Goal: Browse casually: Explore the website without a specific task or goal

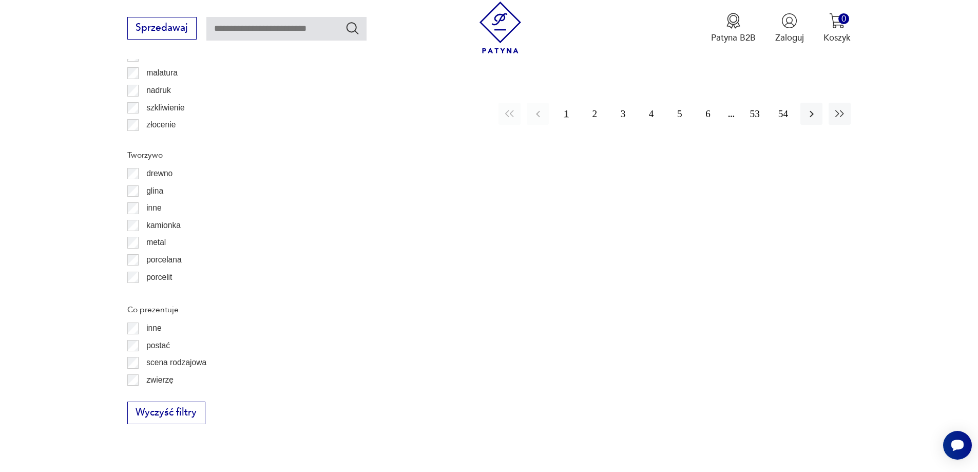
scroll to position [1471, 0]
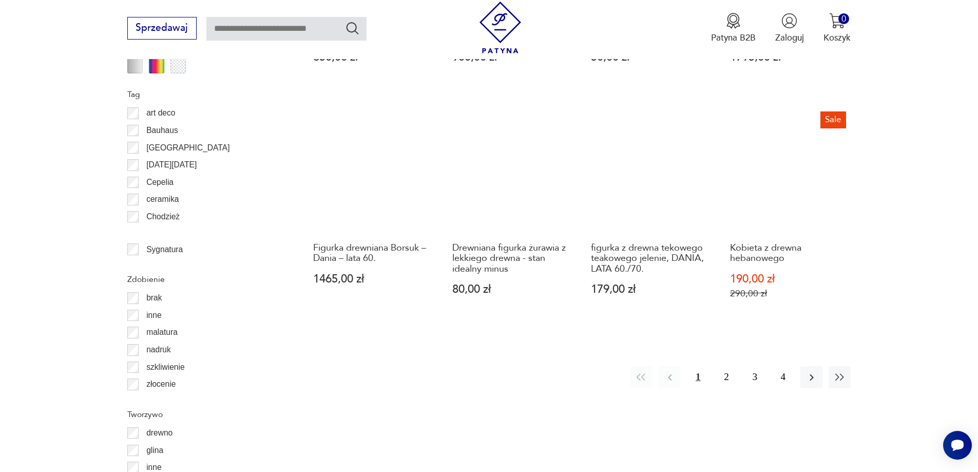
scroll to position [1163, 0]
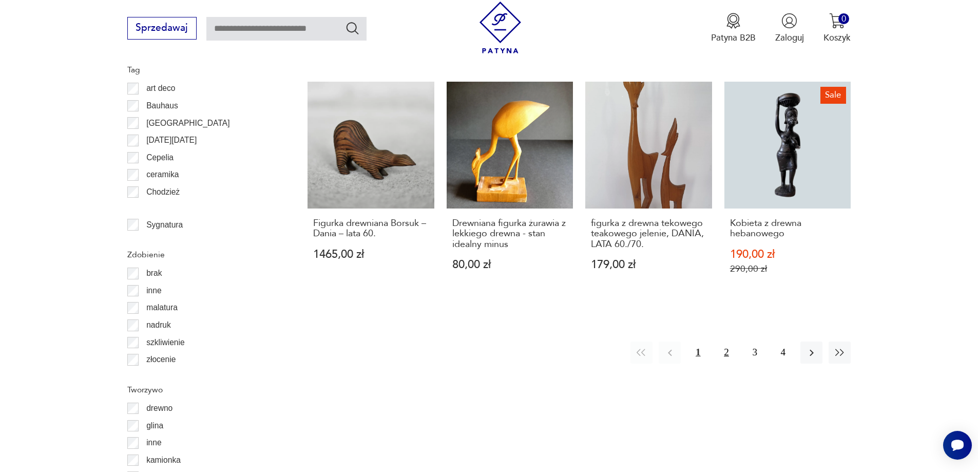
click at [725, 355] on button "2" at bounding box center [726, 352] width 22 height 22
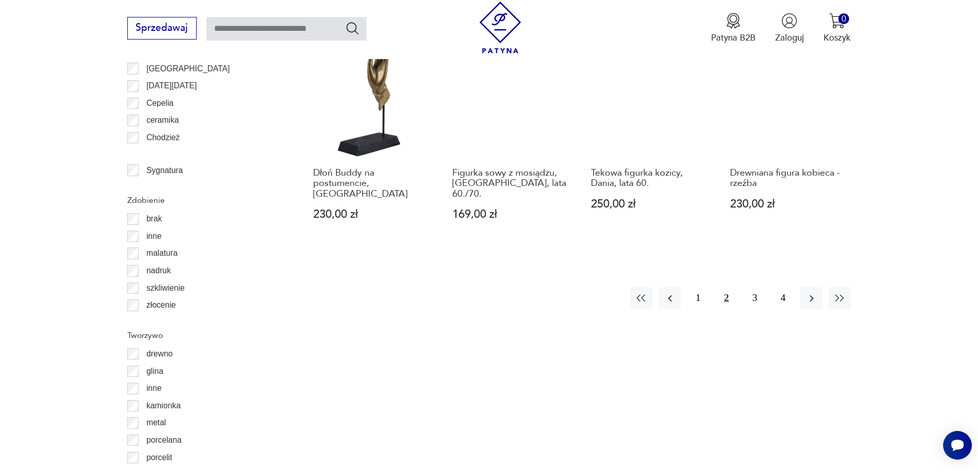
scroll to position [1266, 0]
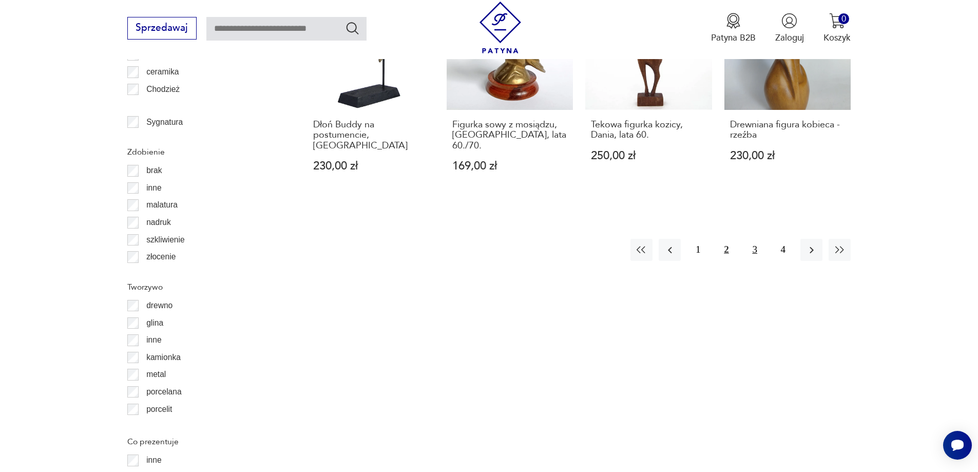
click at [755, 239] on button "3" at bounding box center [755, 250] width 22 height 22
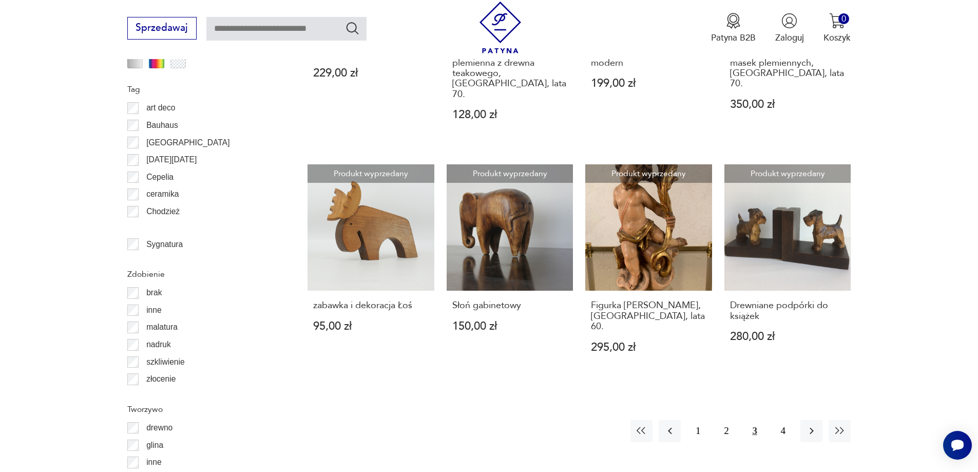
scroll to position [1163, 0]
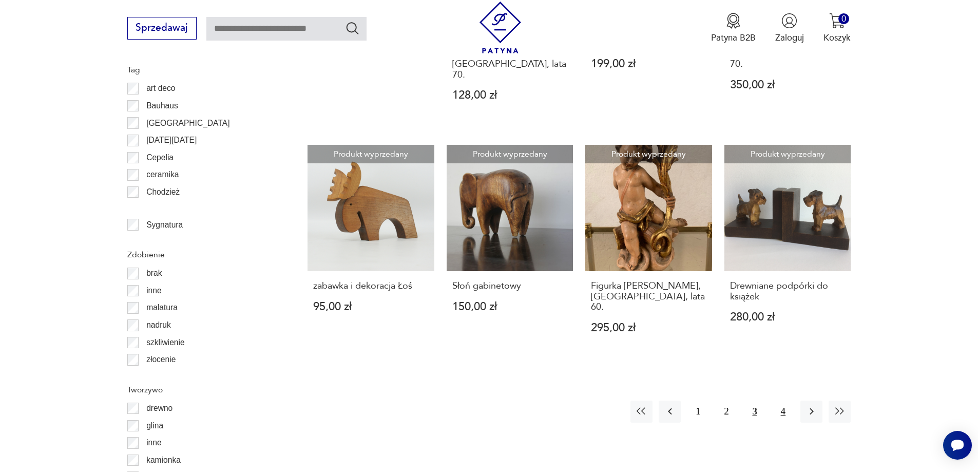
click at [778, 400] on button "4" at bounding box center [783, 411] width 22 height 22
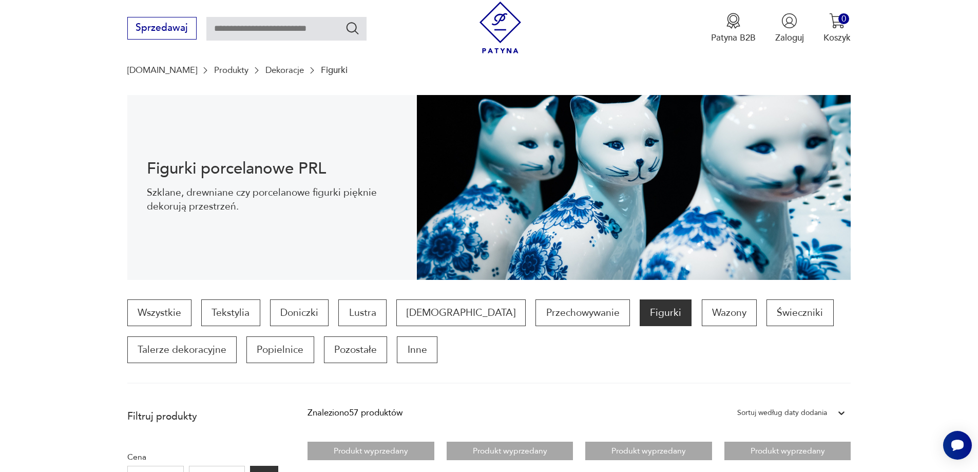
scroll to position [34, 0]
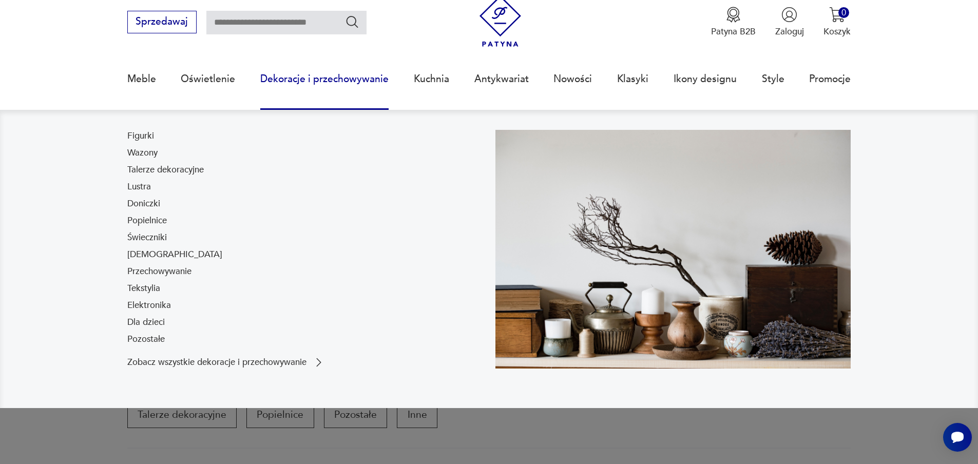
click at [145, 239] on link "Świeczniki" at bounding box center [147, 238] width 40 height 12
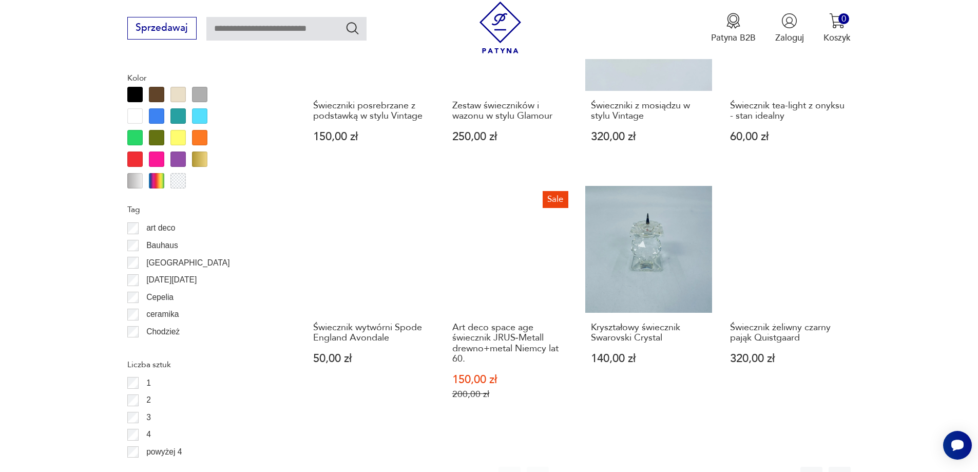
scroll to position [1061, 0]
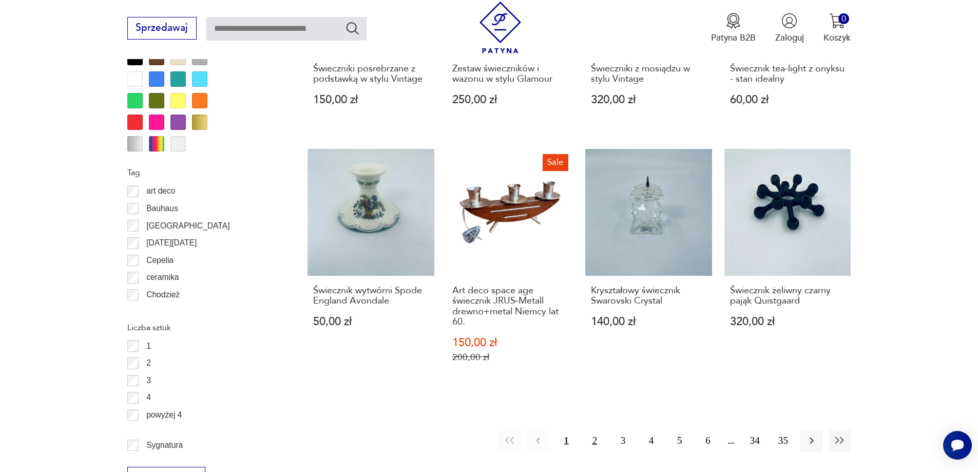
click at [593, 442] on button "2" at bounding box center [595, 441] width 22 height 22
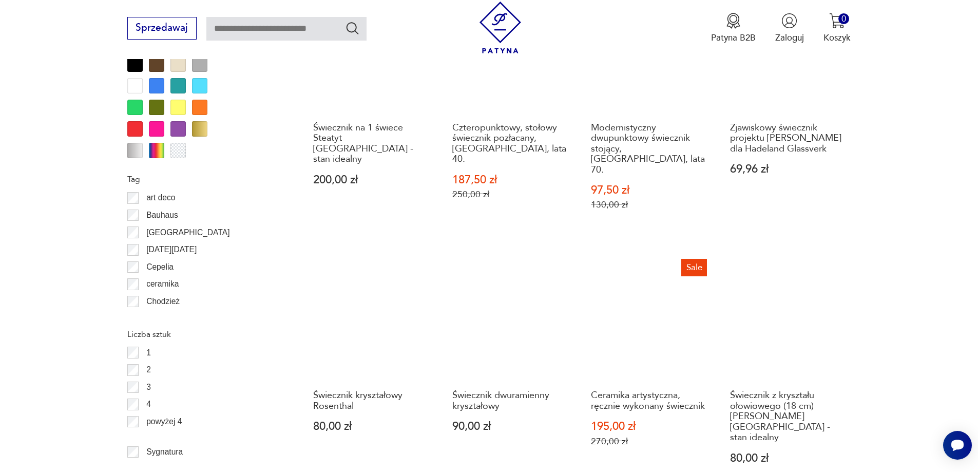
scroll to position [1163, 0]
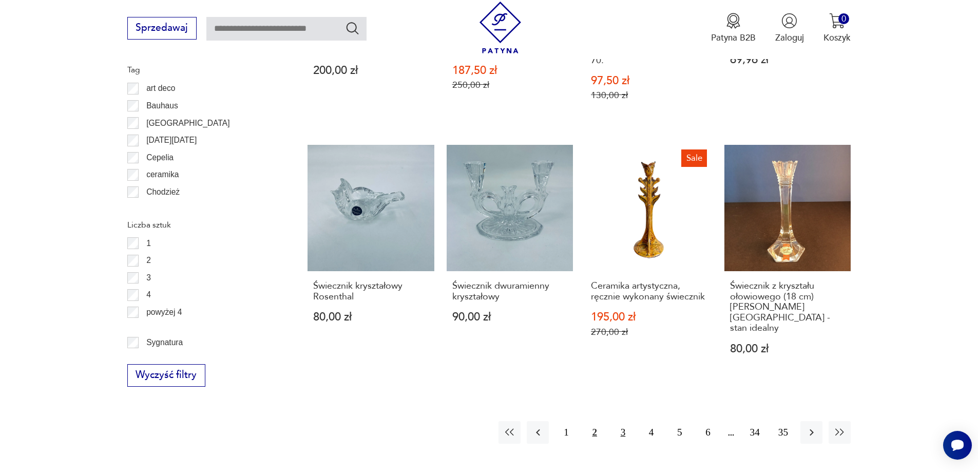
click at [623, 421] on button "3" at bounding box center [623, 432] width 22 height 22
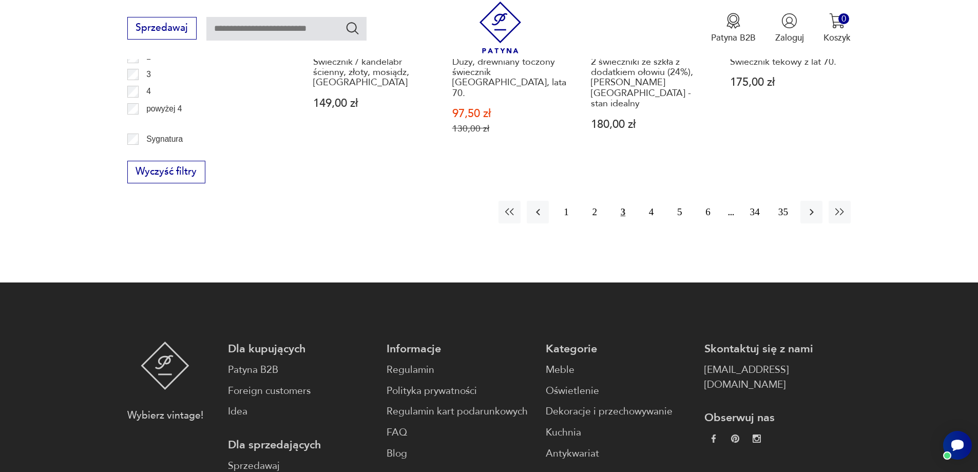
scroll to position [1369, 0]
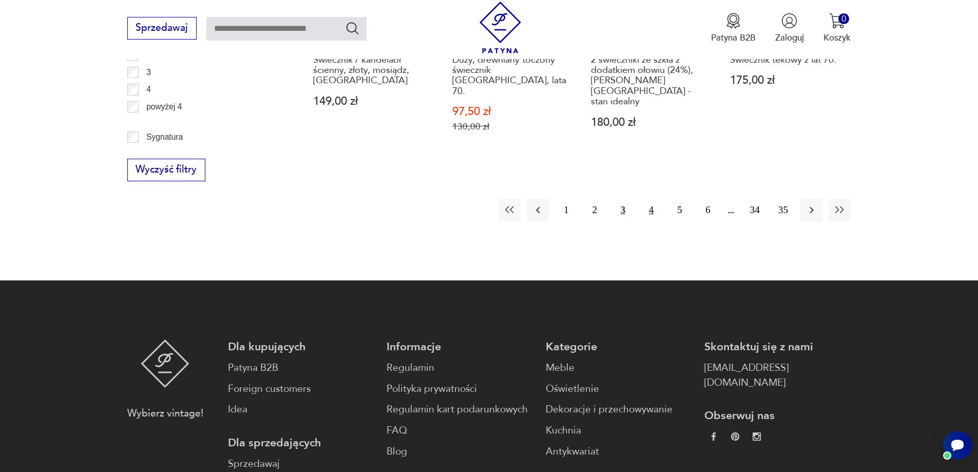
click at [648, 199] on button "4" at bounding box center [651, 210] width 22 height 22
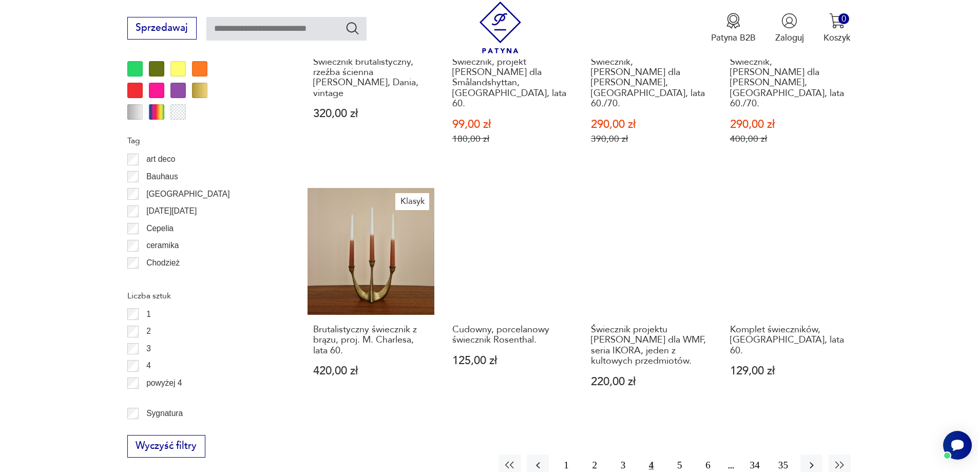
scroll to position [1163, 0]
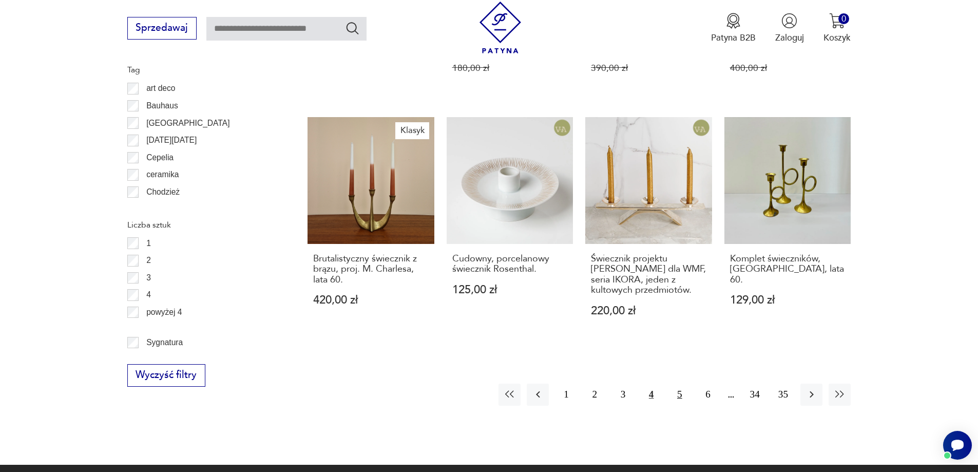
click at [679, 383] on button "5" at bounding box center [679, 394] width 22 height 22
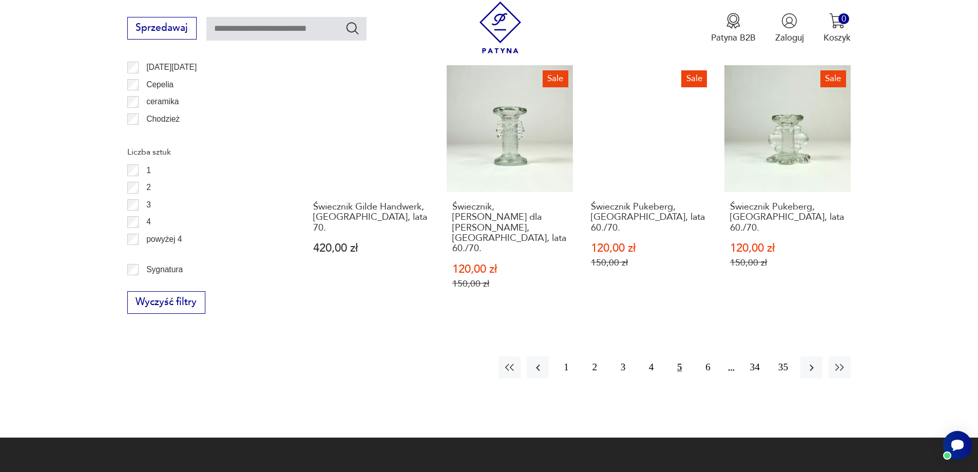
scroll to position [1266, 0]
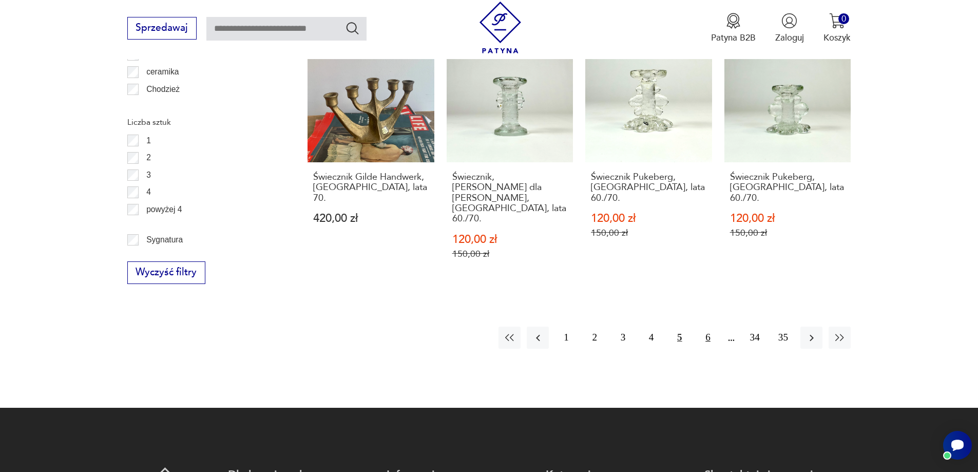
click at [705, 326] on button "6" at bounding box center [708, 337] width 22 height 22
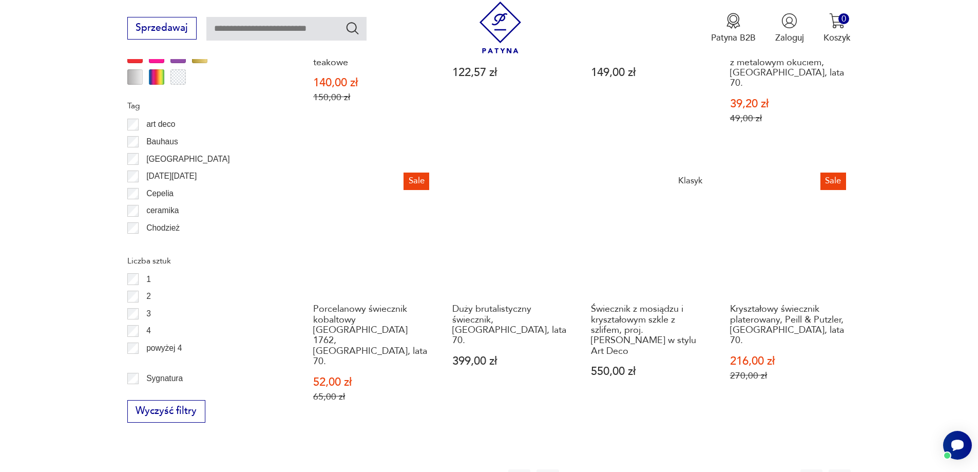
scroll to position [1163, 0]
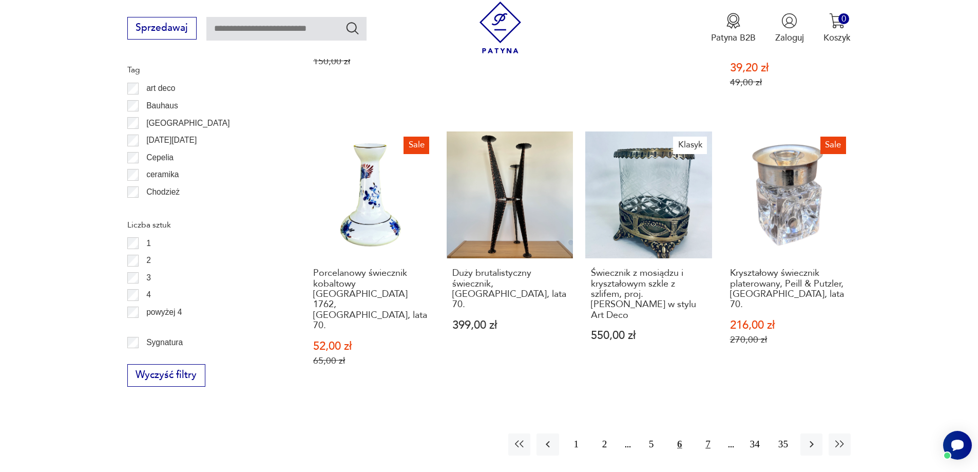
click at [707, 433] on button "7" at bounding box center [708, 444] width 22 height 22
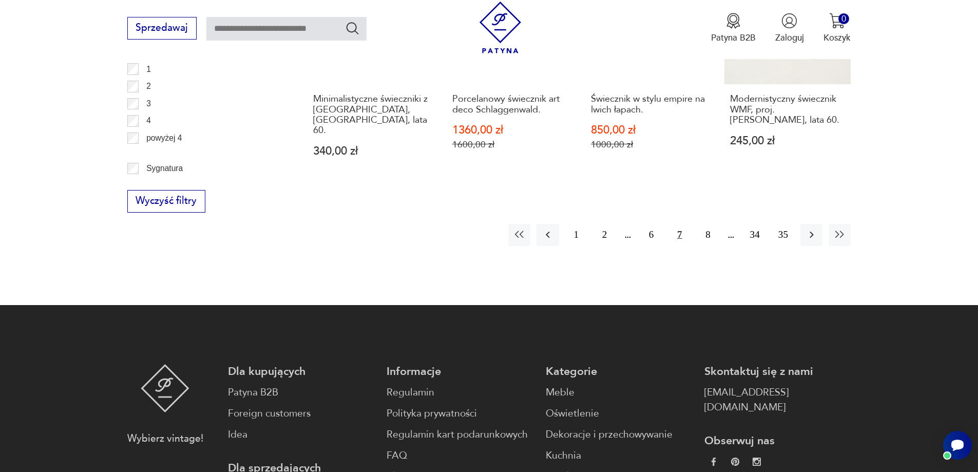
scroll to position [1369, 0]
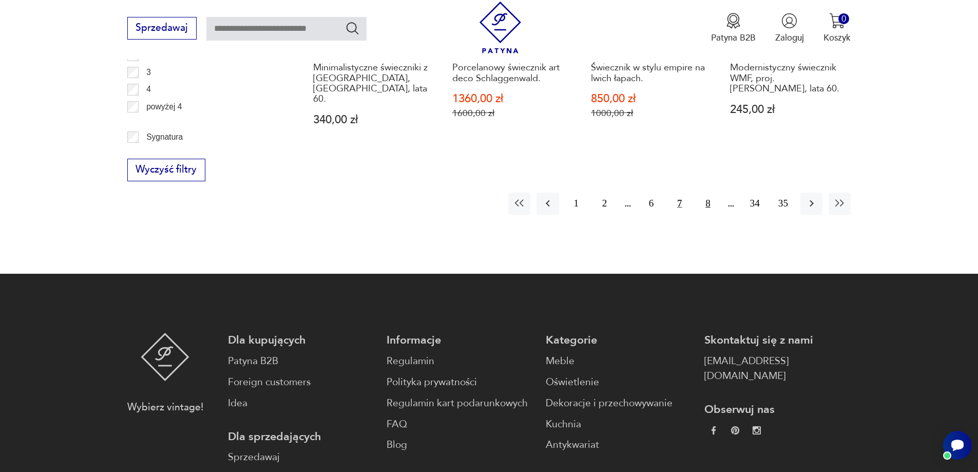
click at [707, 193] on button "8" at bounding box center [708, 204] width 22 height 22
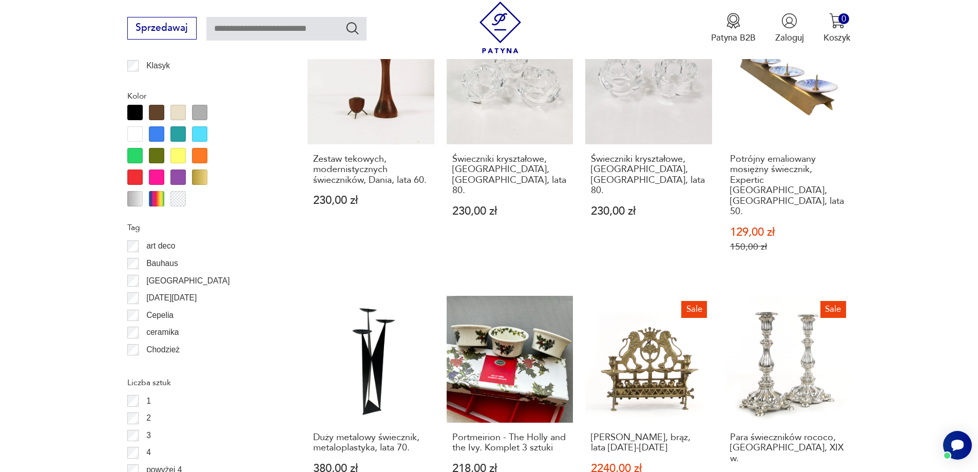
scroll to position [1163, 0]
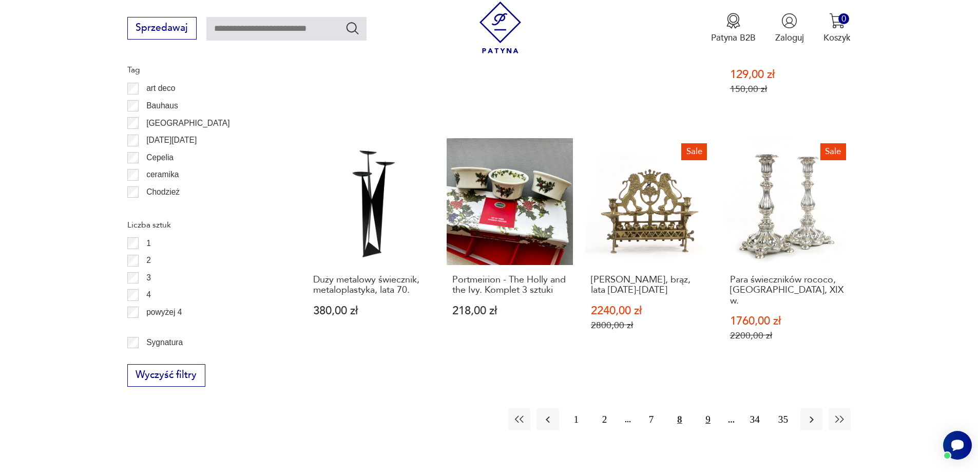
click at [709, 408] on button "9" at bounding box center [708, 419] width 22 height 22
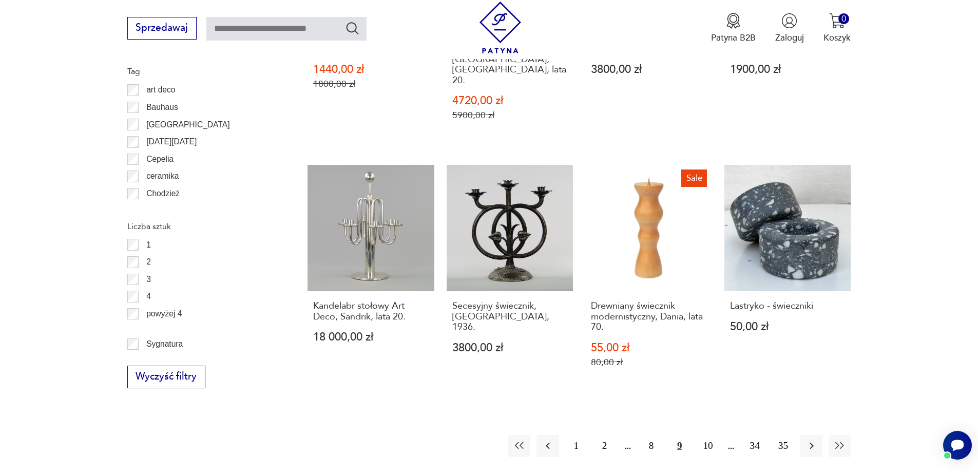
scroll to position [1266, 0]
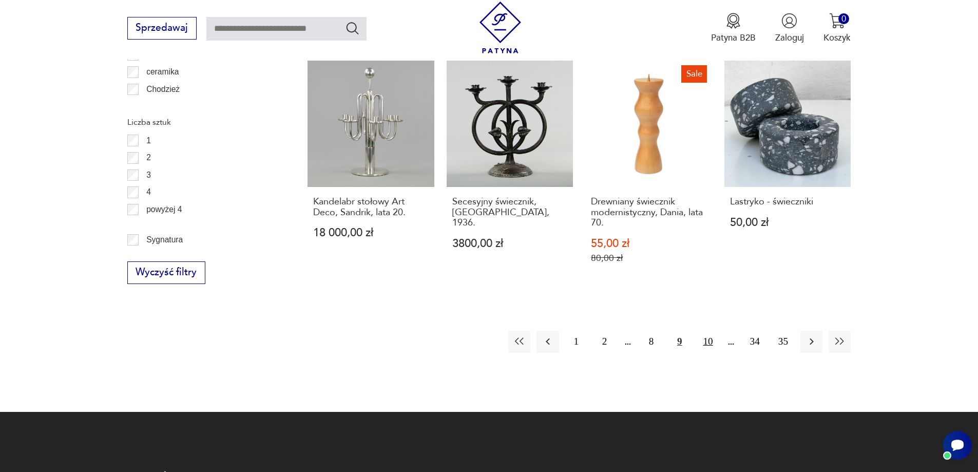
click at [706, 331] on button "10" at bounding box center [708, 342] width 22 height 22
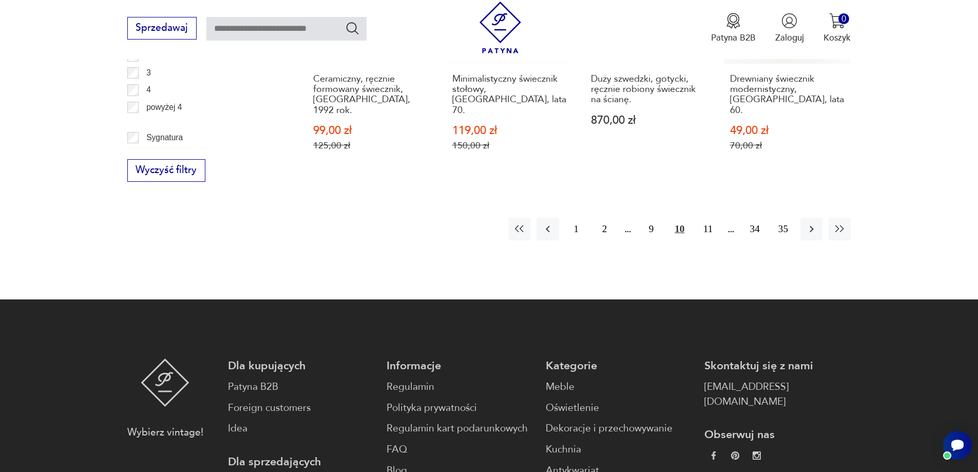
scroll to position [1369, 0]
click at [709, 217] on button "11" at bounding box center [708, 228] width 22 height 22
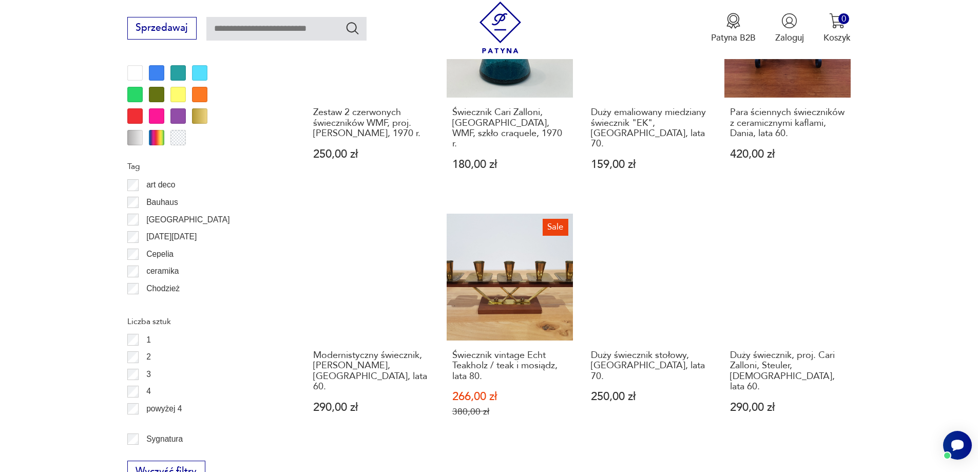
scroll to position [1163, 0]
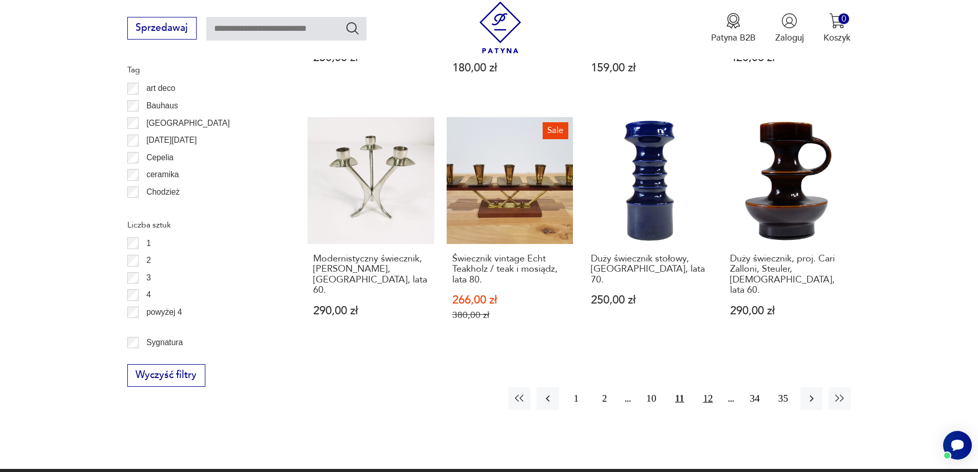
click at [711, 387] on button "12" at bounding box center [708, 398] width 22 height 22
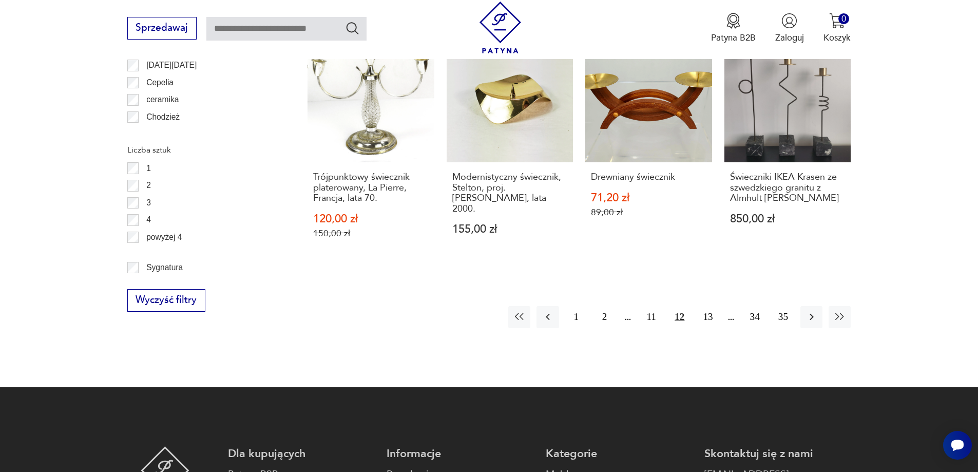
scroll to position [1266, 0]
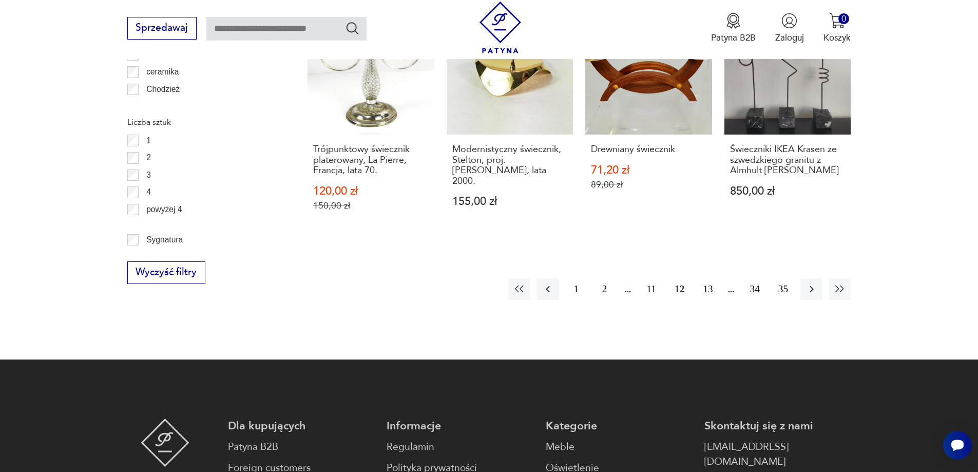
click at [709, 278] on button "13" at bounding box center [708, 289] width 22 height 22
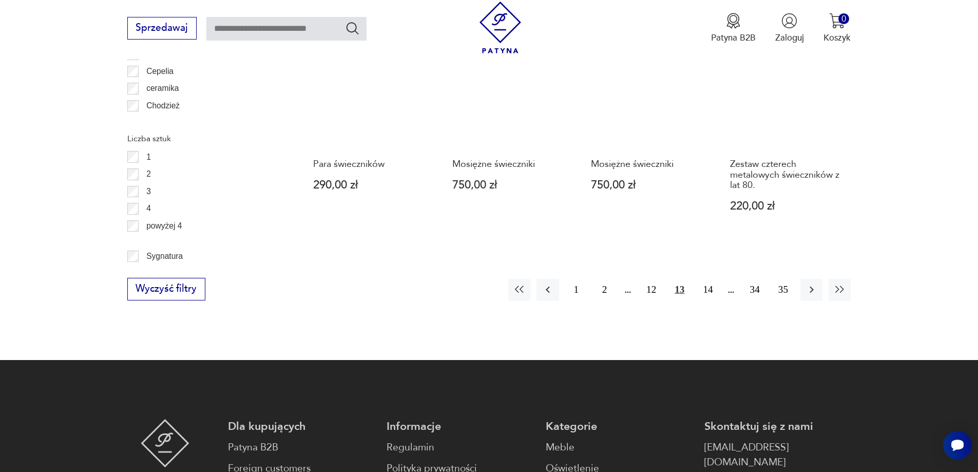
scroll to position [1266, 0]
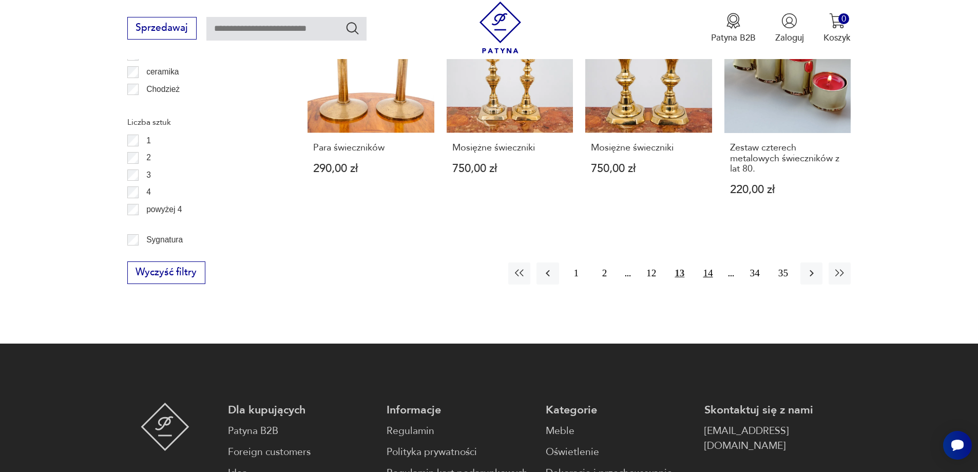
click at [708, 262] on button "14" at bounding box center [708, 273] width 22 height 22
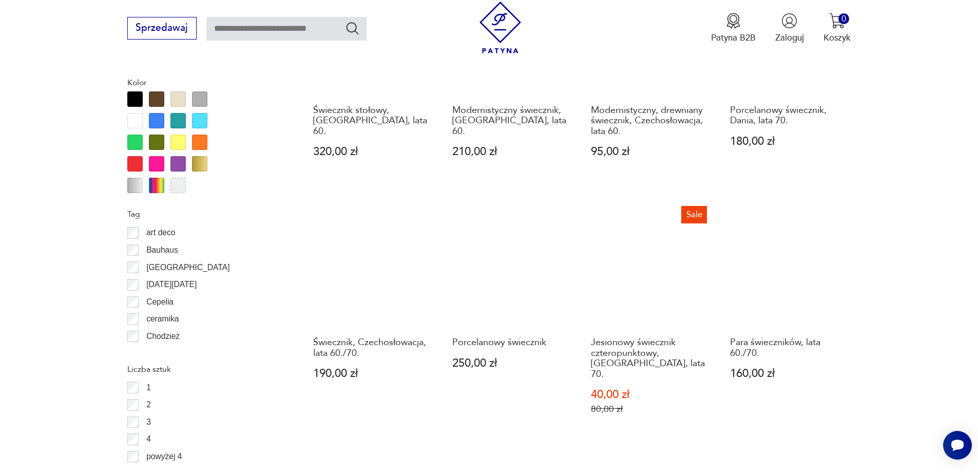
scroll to position [1163, 0]
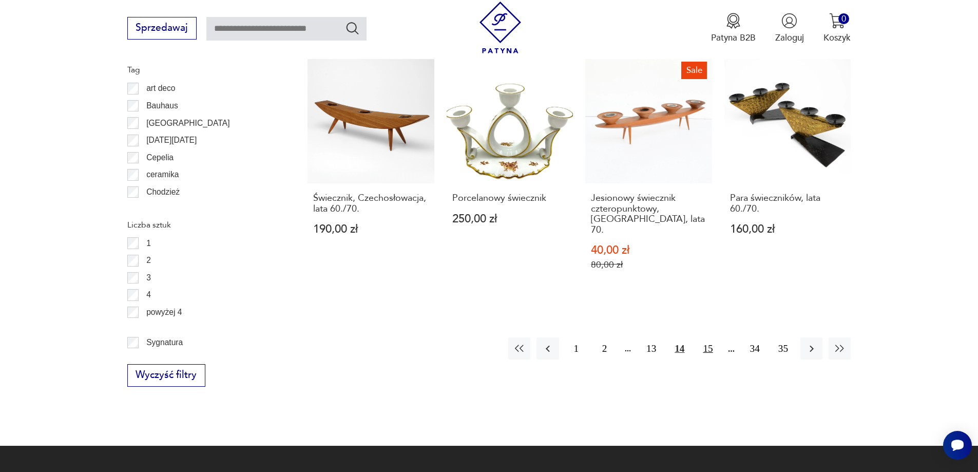
click at [706, 337] on button "15" at bounding box center [708, 348] width 22 height 22
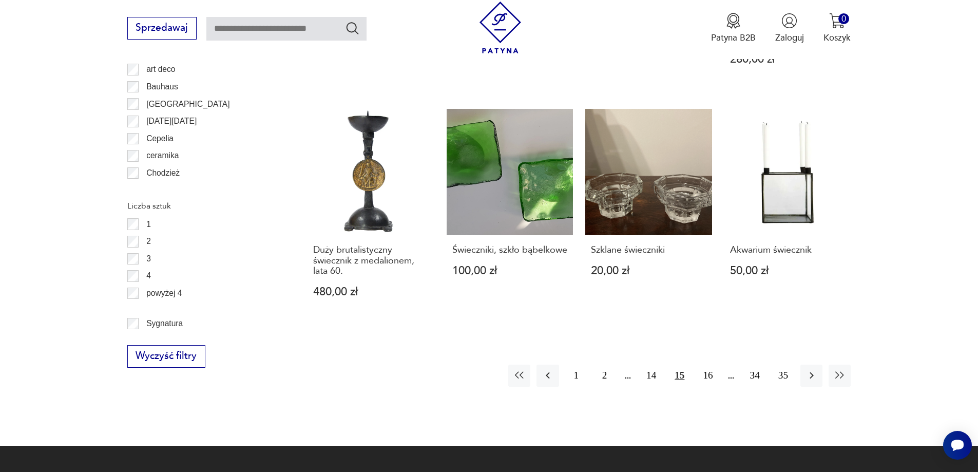
scroll to position [1266, 0]
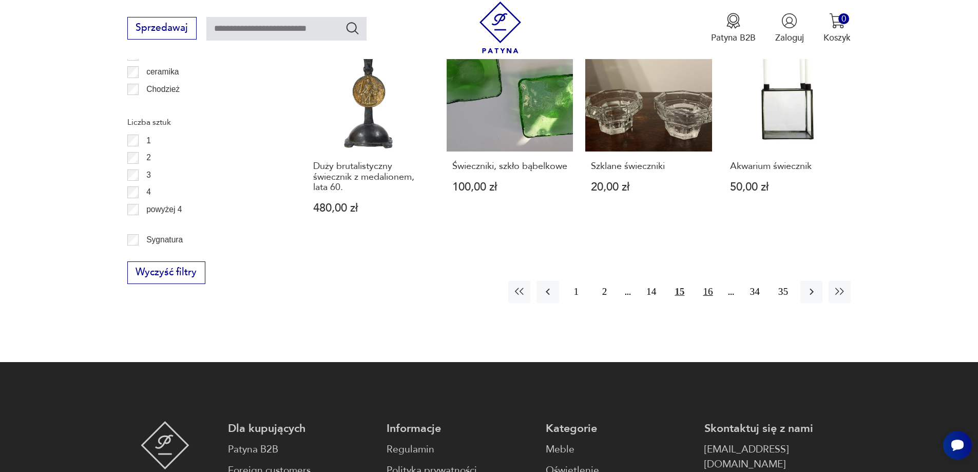
click at [711, 281] on button "16" at bounding box center [708, 292] width 22 height 22
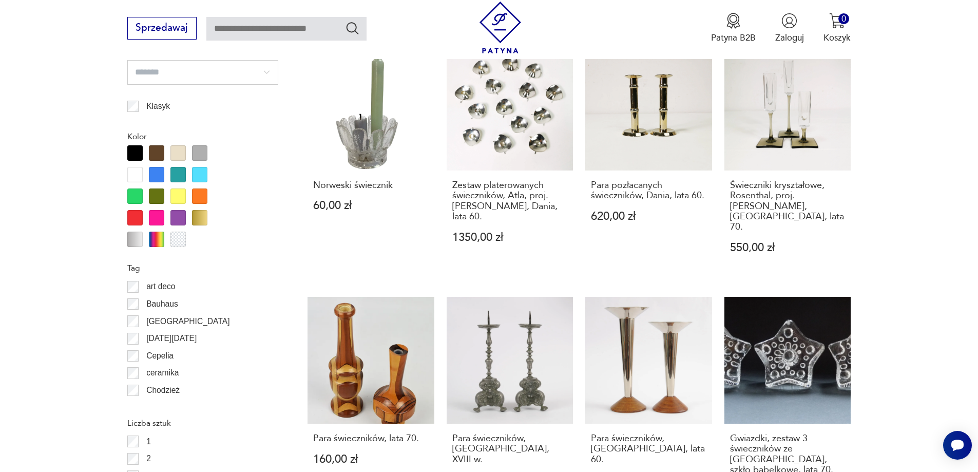
scroll to position [1061, 0]
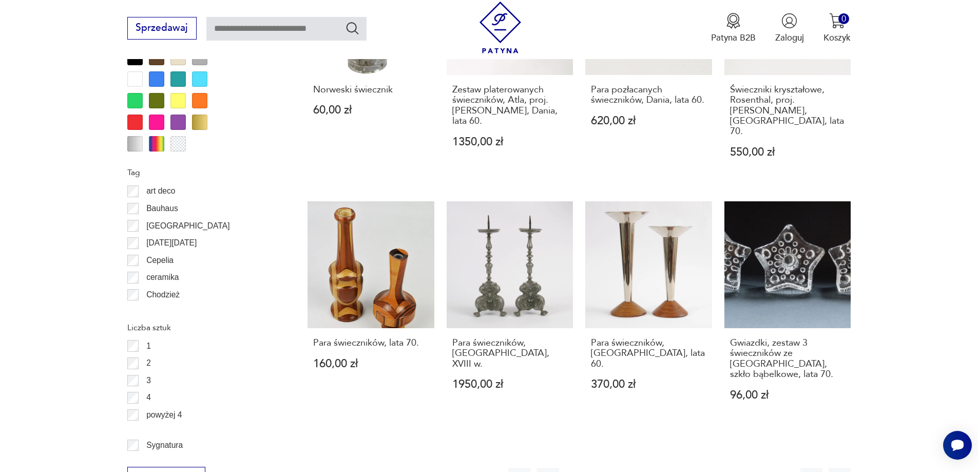
click at [710, 468] on button "17" at bounding box center [708, 479] width 22 height 22
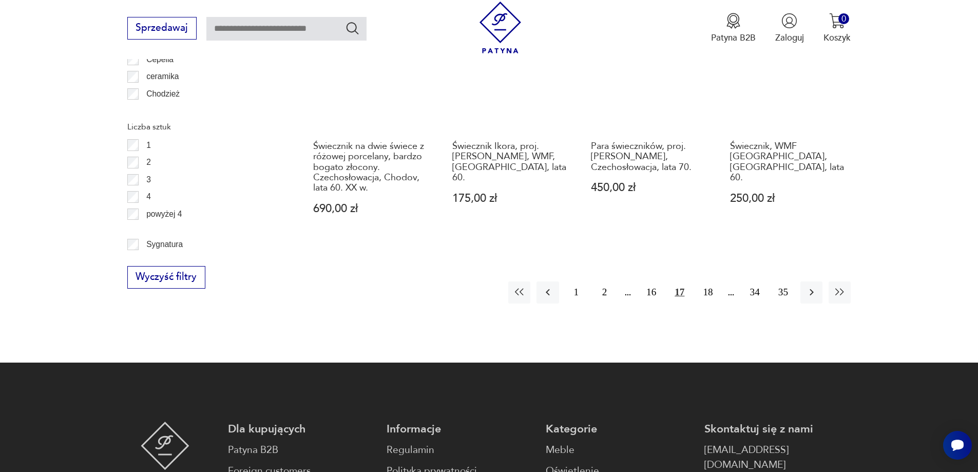
scroll to position [1266, 0]
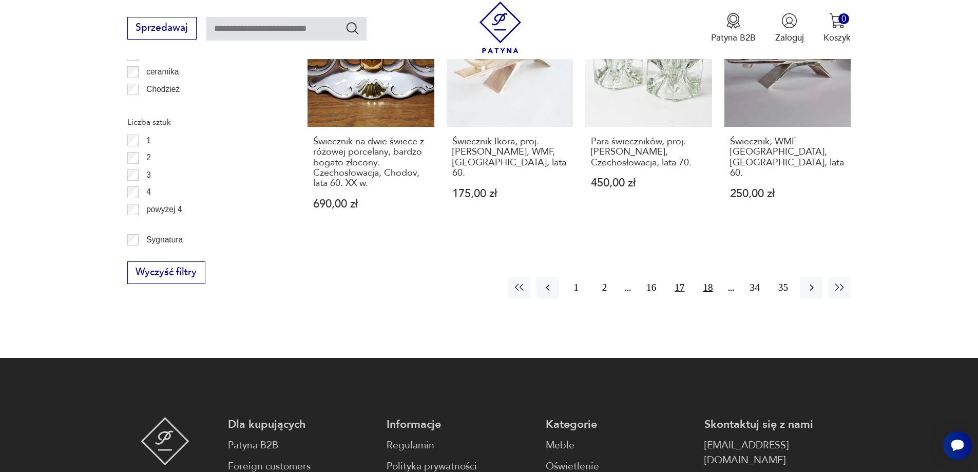
click at [708, 277] on button "18" at bounding box center [708, 288] width 22 height 22
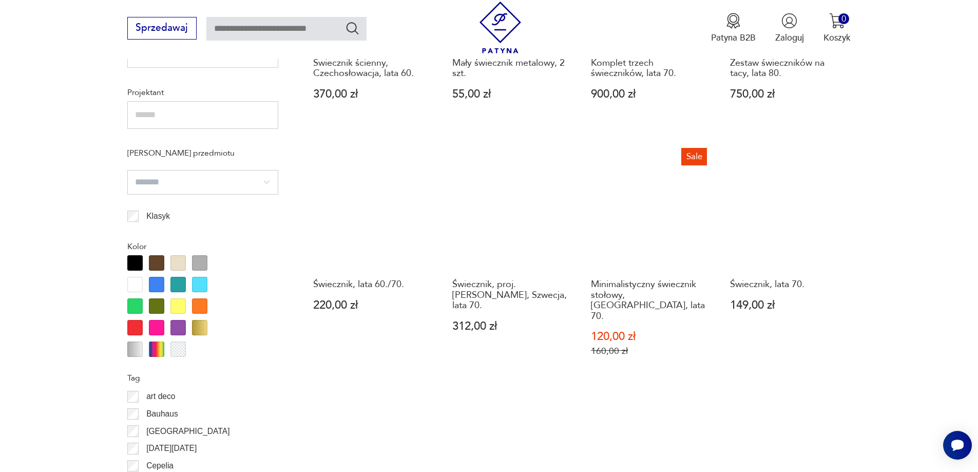
scroll to position [1061, 0]
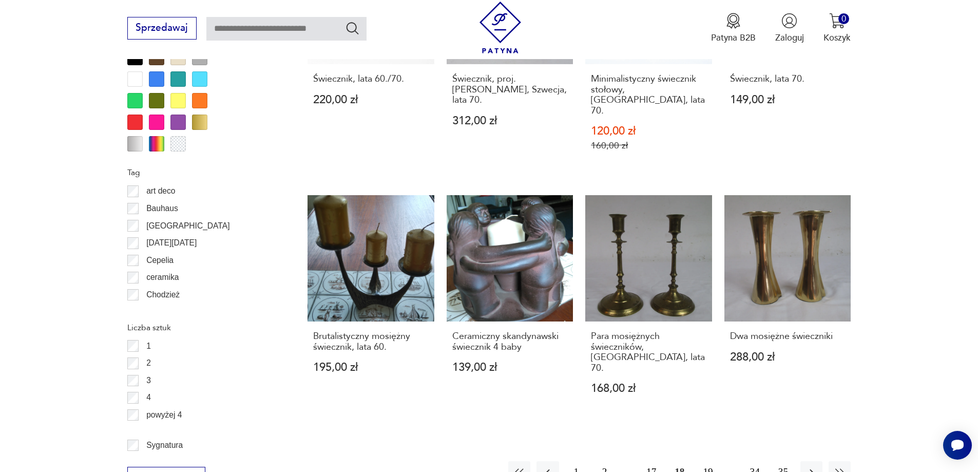
click at [713, 461] on button "19" at bounding box center [708, 472] width 22 height 22
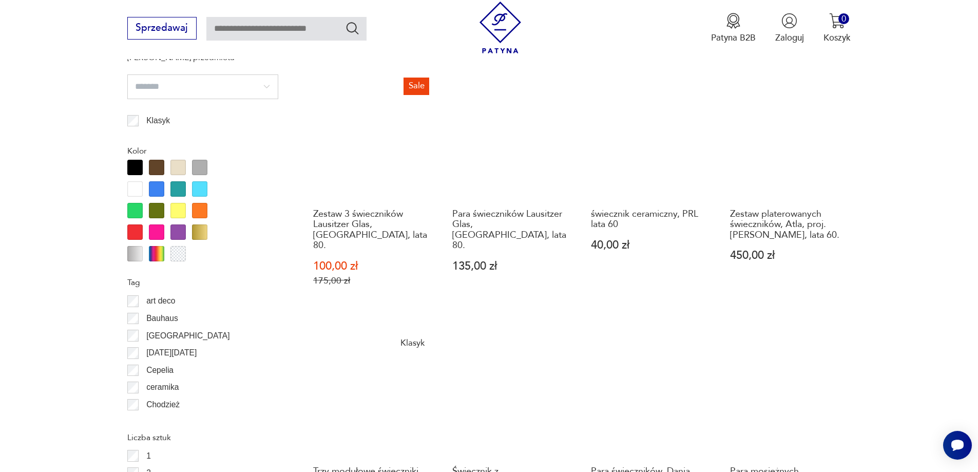
scroll to position [1061, 0]
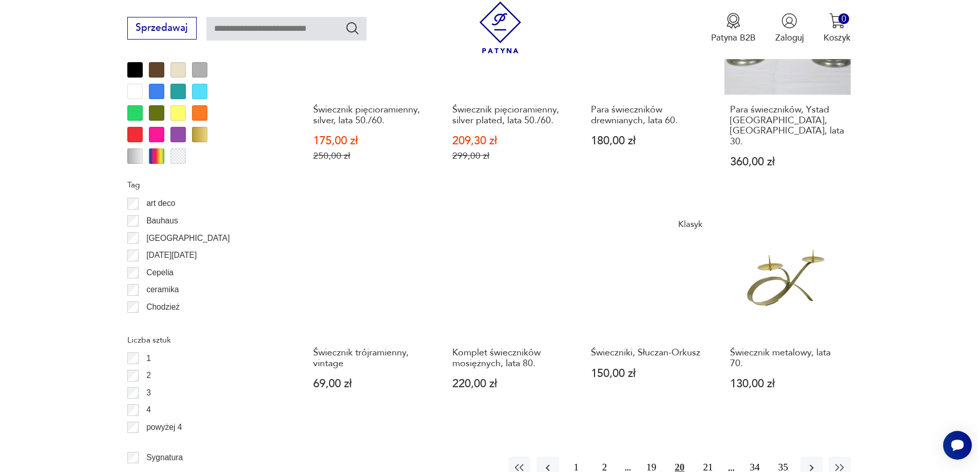
scroll to position [1163, 0]
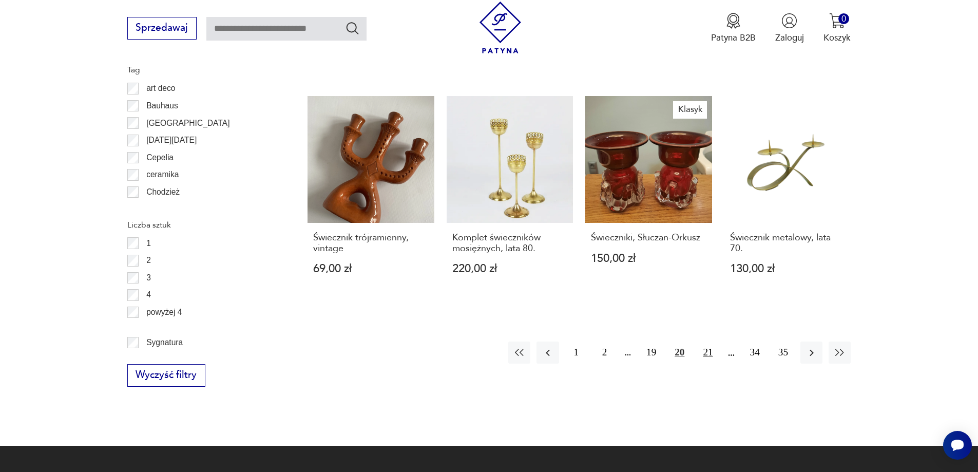
click at [705, 345] on button "21" at bounding box center [708, 352] width 22 height 22
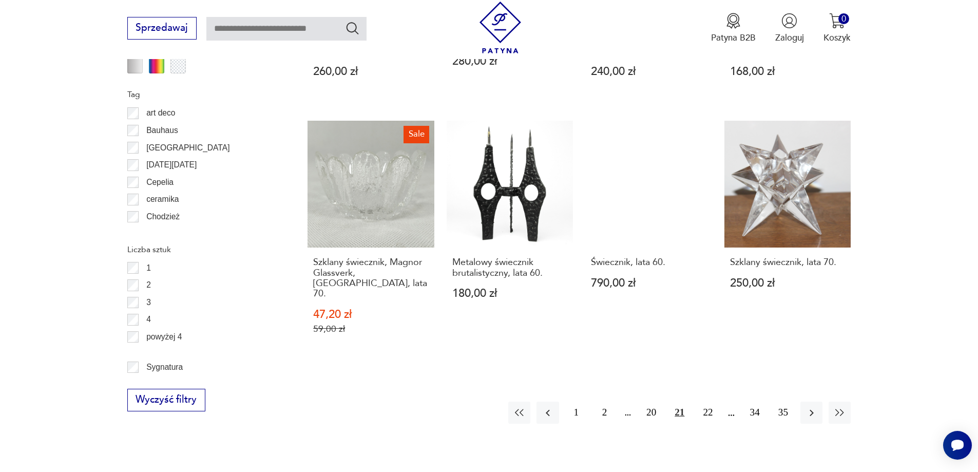
scroll to position [1163, 0]
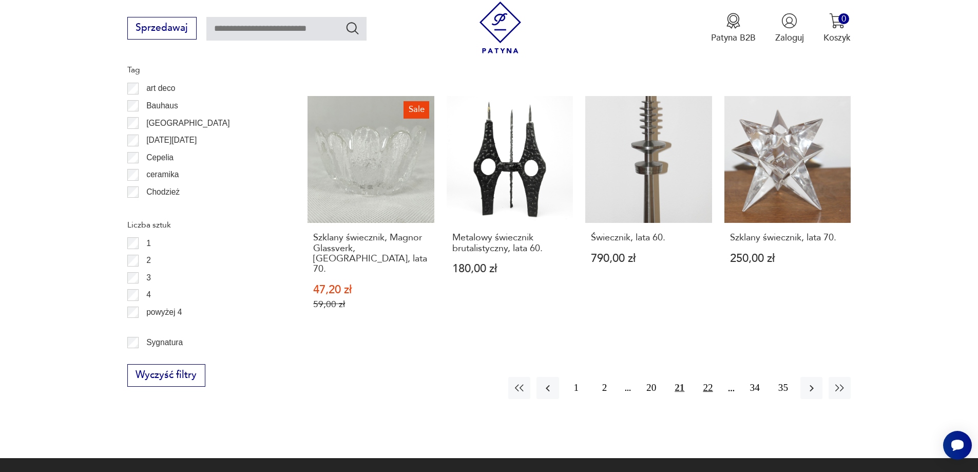
click at [709, 377] on button "22" at bounding box center [708, 388] width 22 height 22
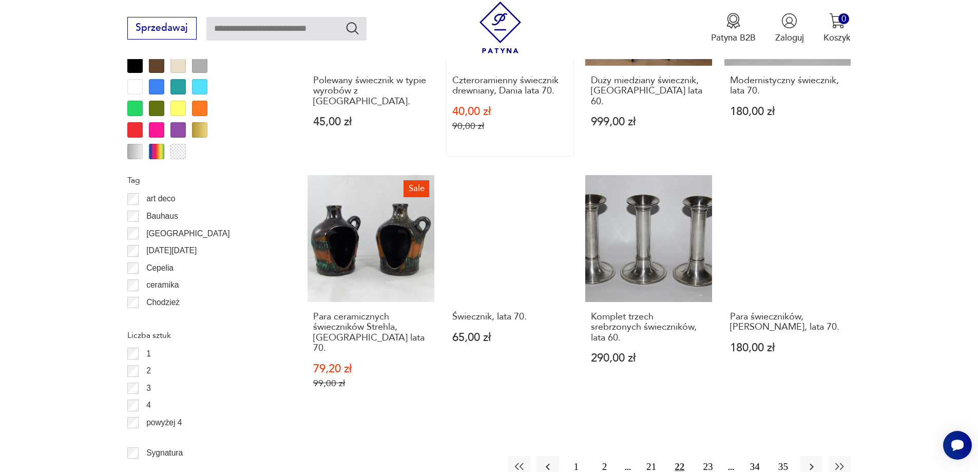
scroll to position [1163, 0]
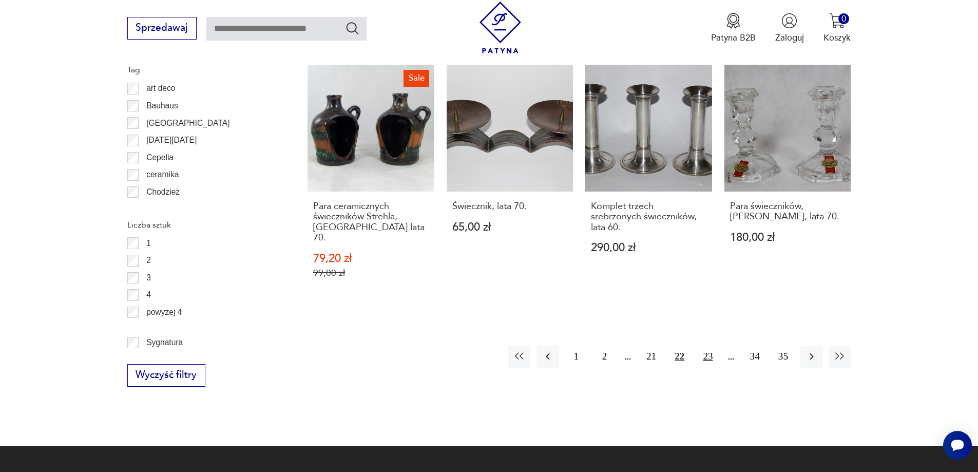
click at [704, 345] on button "23" at bounding box center [708, 356] width 22 height 22
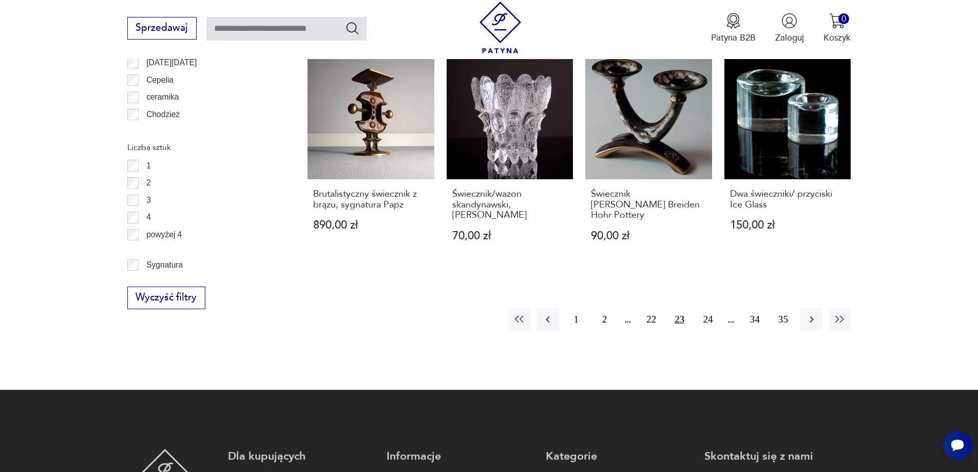
scroll to position [1266, 0]
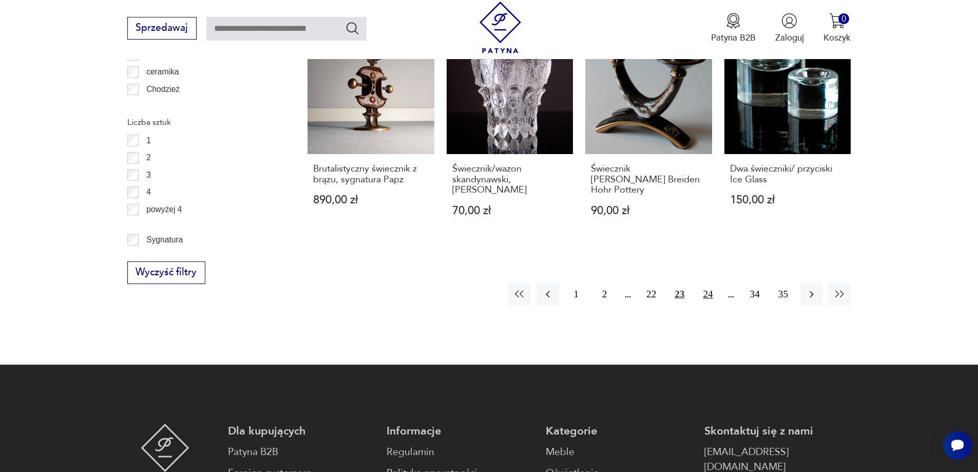
click at [708, 283] on button "24" at bounding box center [708, 294] width 22 height 22
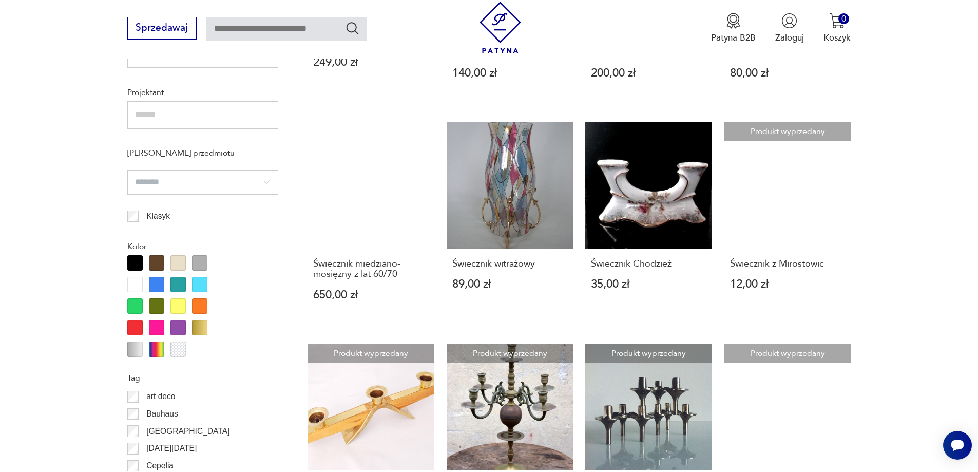
scroll to position [1061, 0]
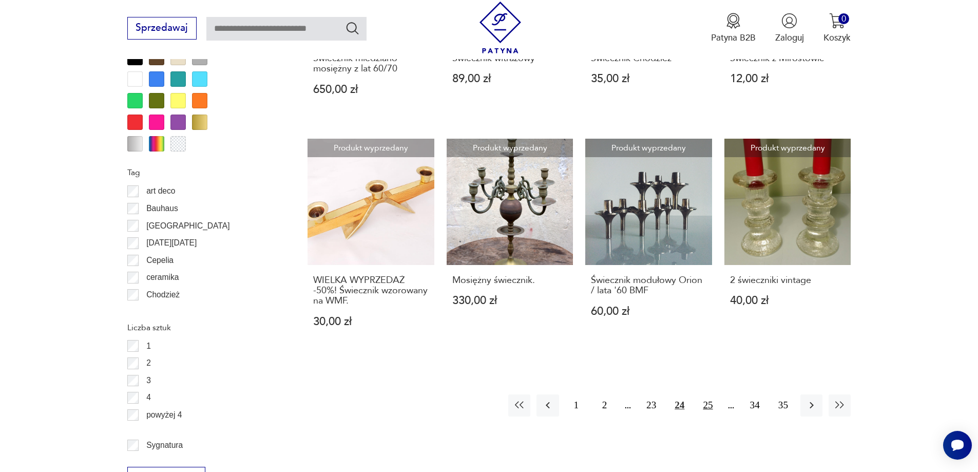
click at [709, 408] on button "25" at bounding box center [708, 405] width 22 height 22
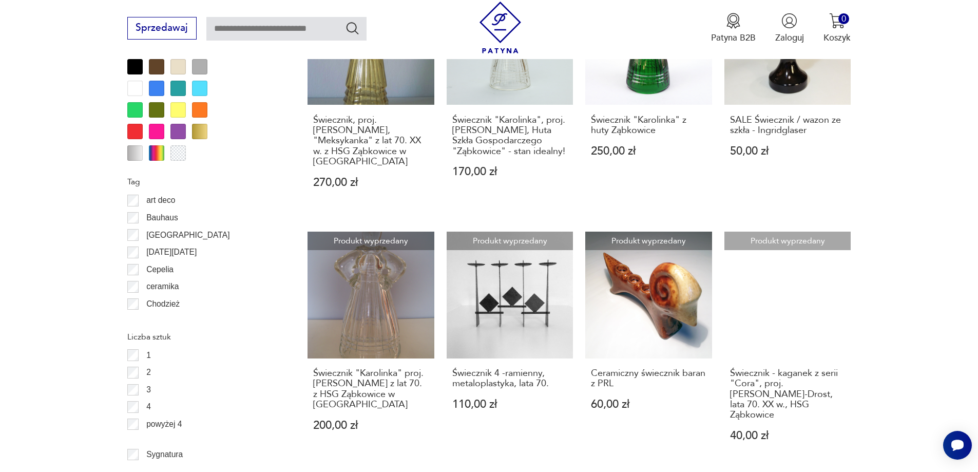
scroll to position [1163, 0]
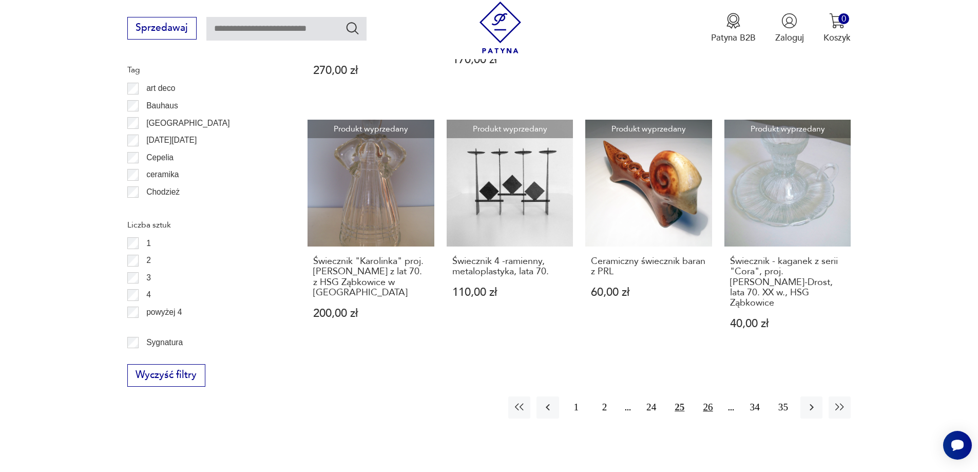
click at [706, 396] on button "26" at bounding box center [708, 407] width 22 height 22
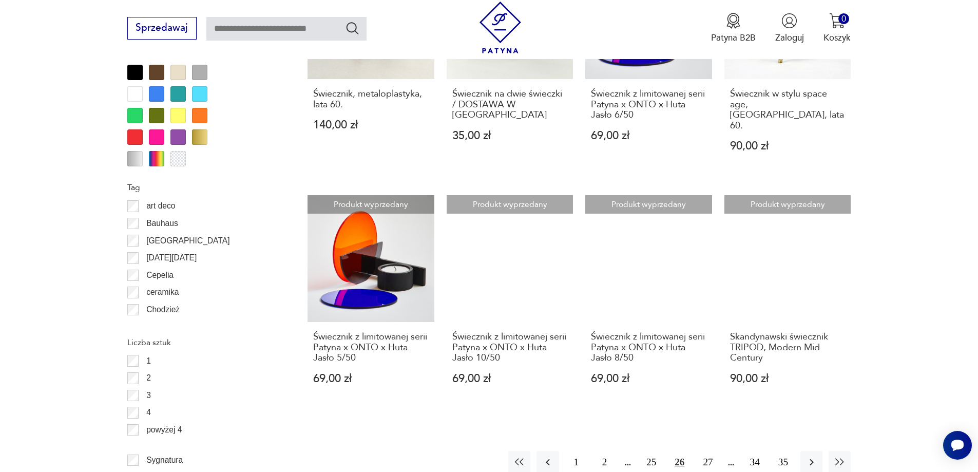
scroll to position [1163, 0]
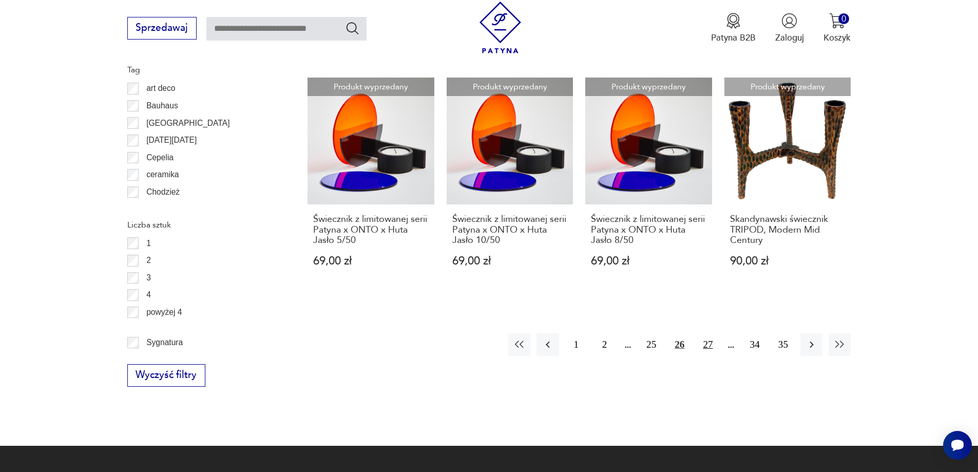
click at [707, 334] on button "27" at bounding box center [708, 344] width 22 height 22
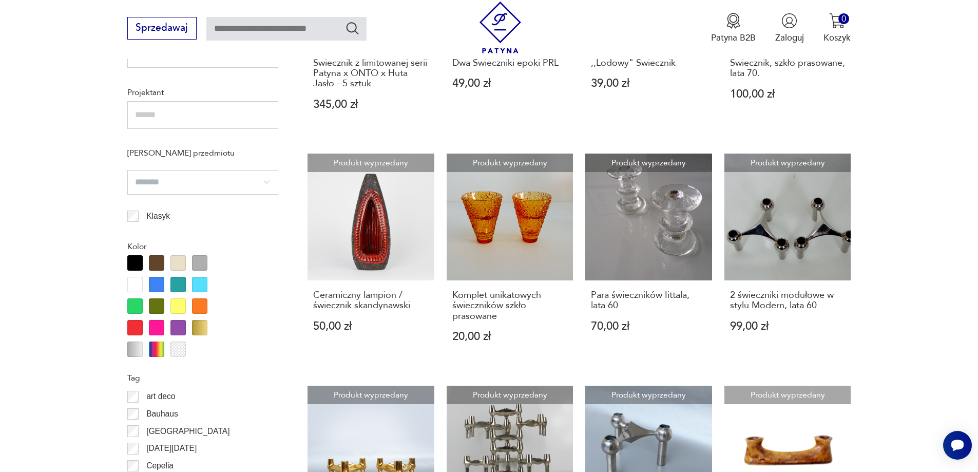
scroll to position [1061, 0]
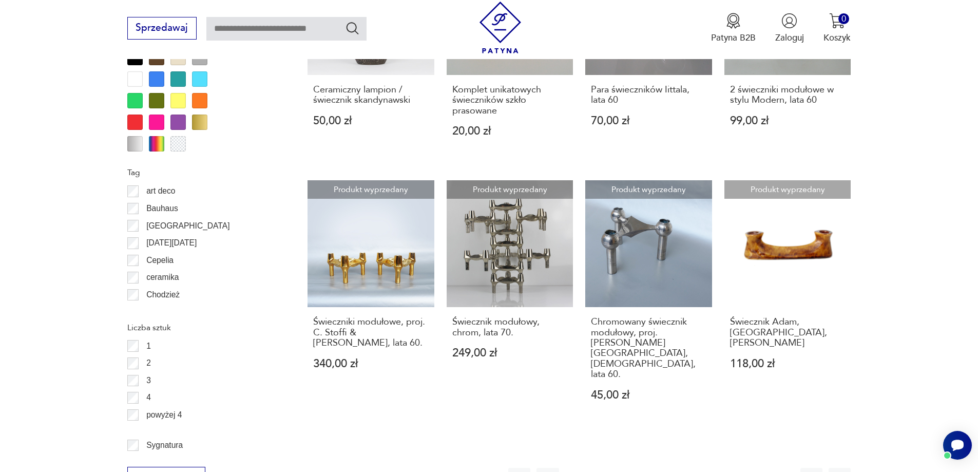
click at [705, 468] on button "28" at bounding box center [708, 479] width 22 height 22
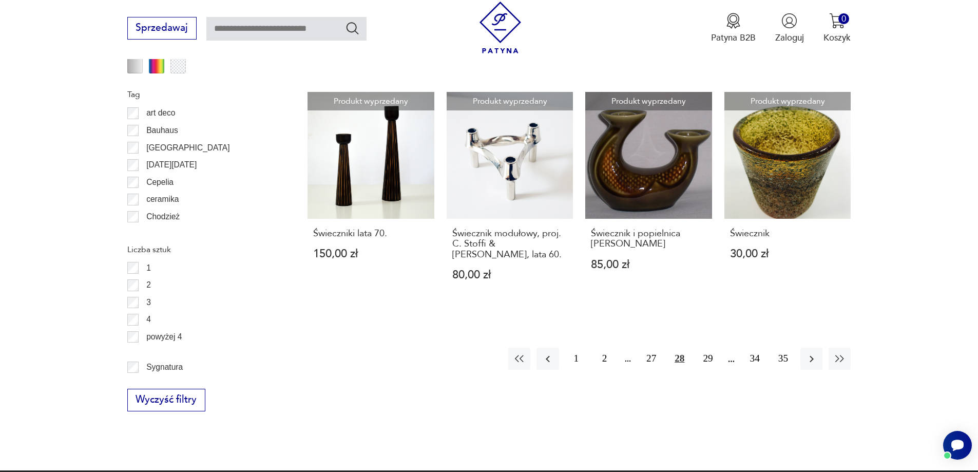
scroll to position [1163, 0]
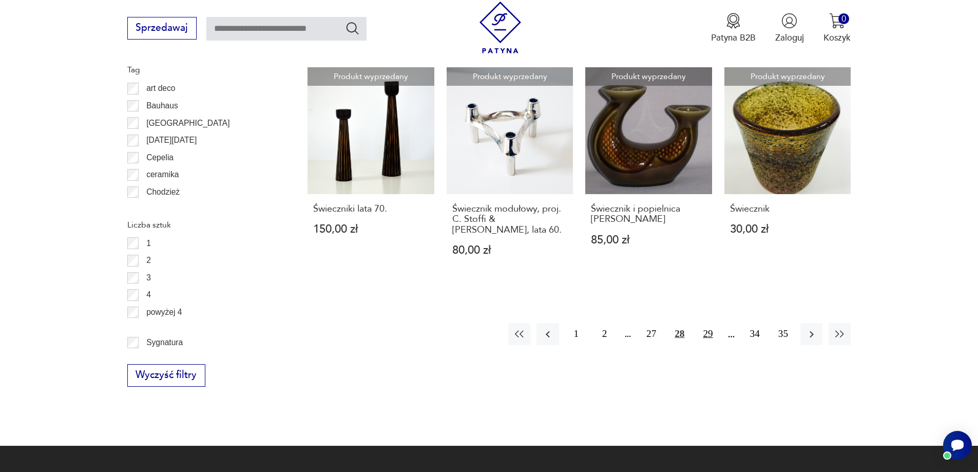
click at [707, 323] on button "29" at bounding box center [708, 334] width 22 height 22
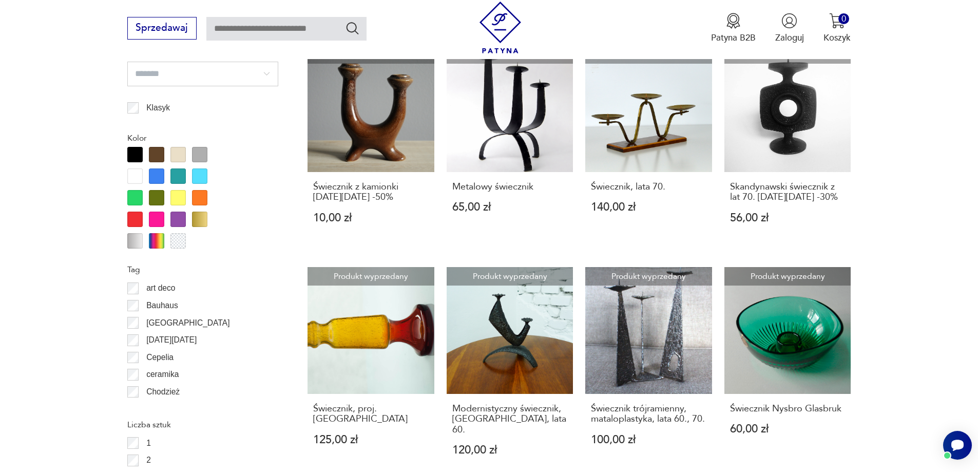
scroll to position [1061, 0]
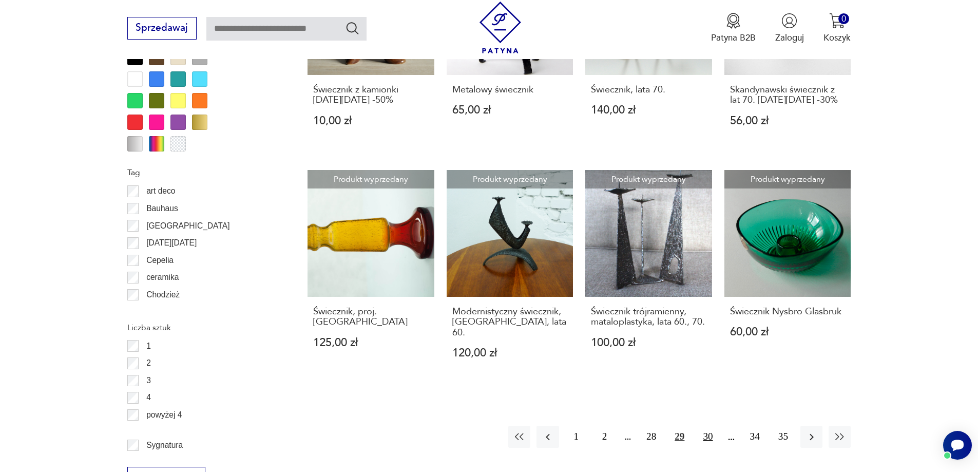
click at [708, 426] on button "30" at bounding box center [708, 437] width 22 height 22
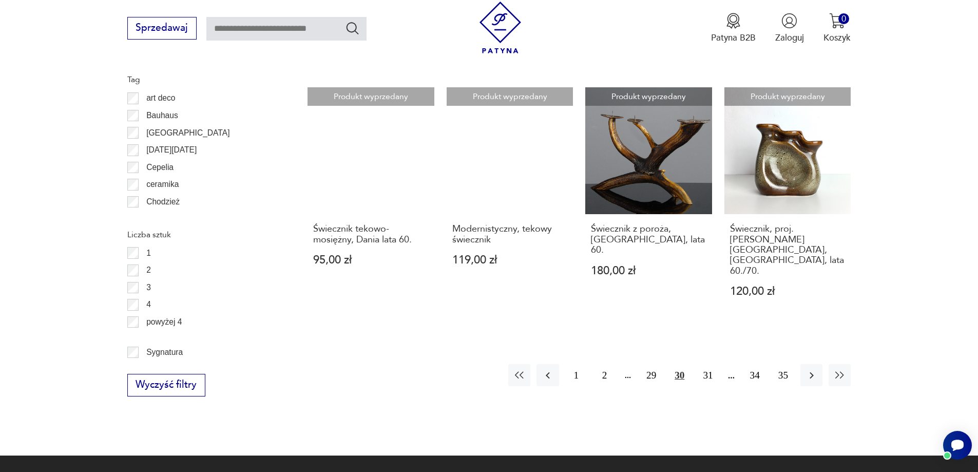
scroll to position [1163, 0]
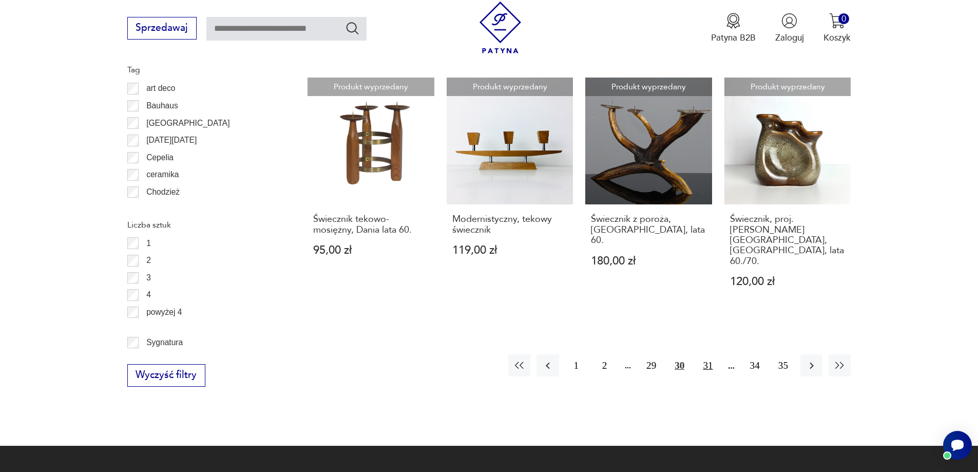
click at [708, 354] on button "31" at bounding box center [708, 365] width 22 height 22
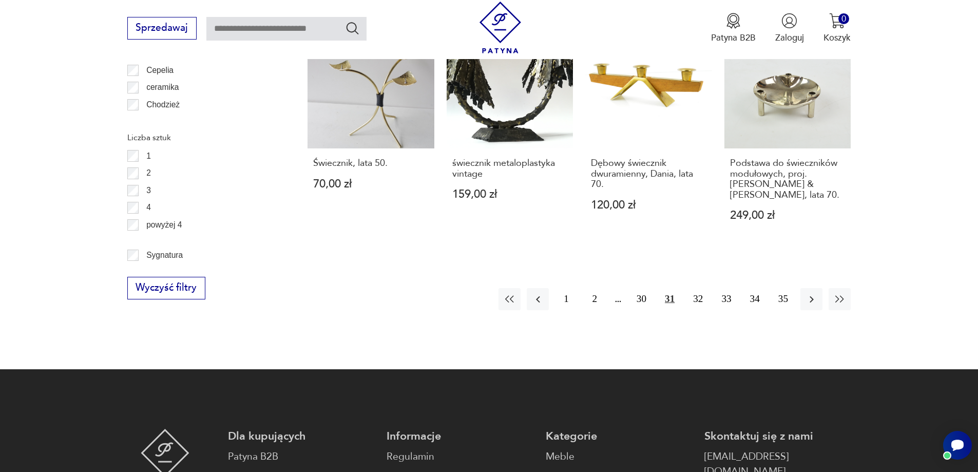
scroll to position [1266, 0]
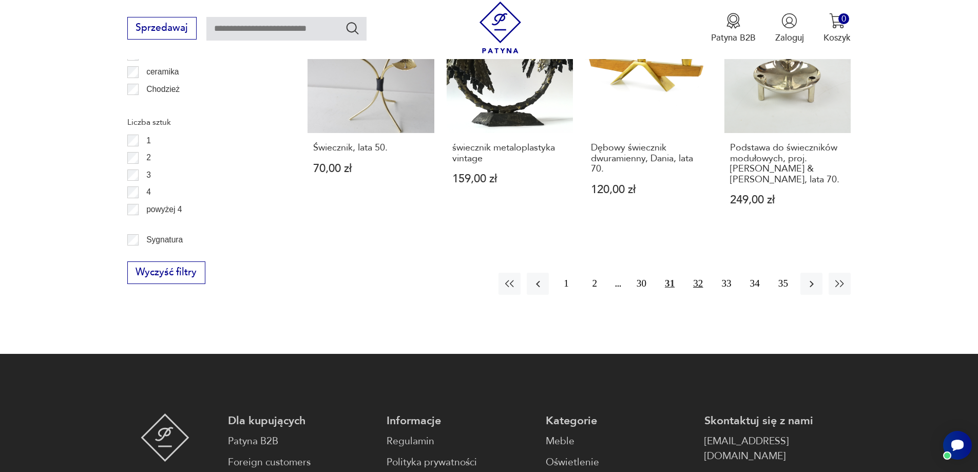
click at [698, 273] on button "32" at bounding box center [698, 284] width 22 height 22
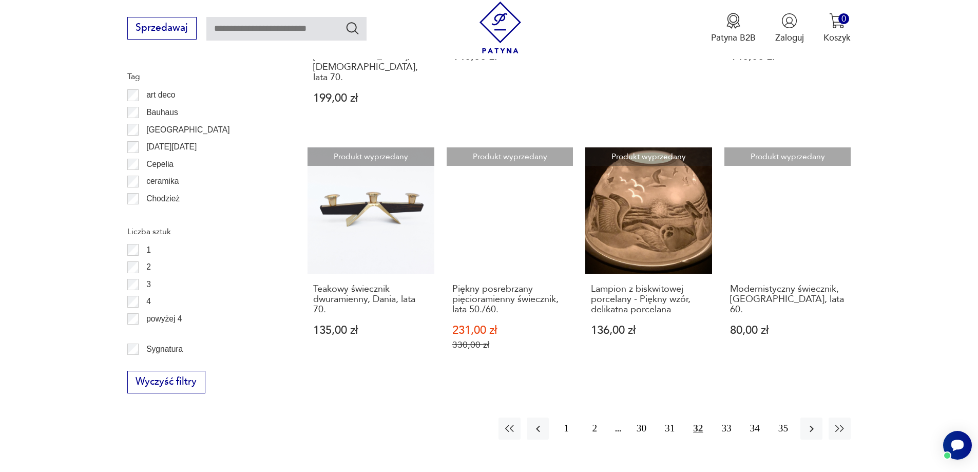
scroll to position [1163, 0]
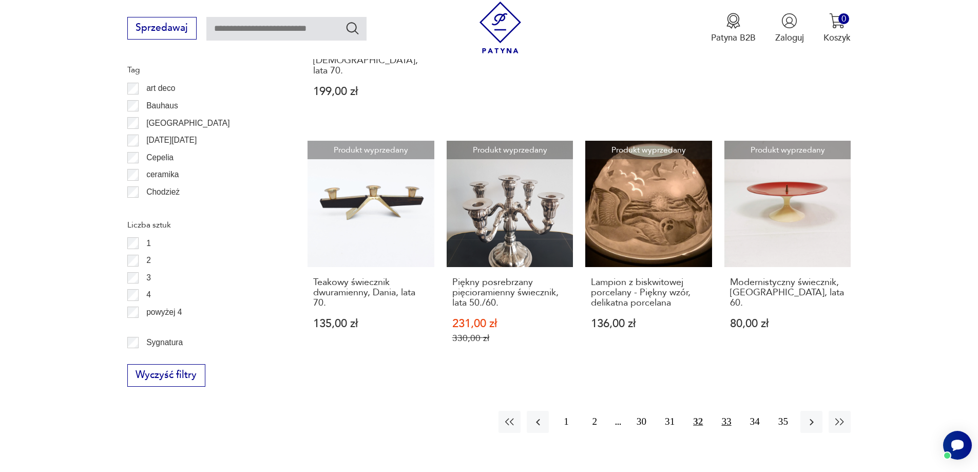
click at [721, 411] on button "33" at bounding box center [726, 422] width 22 height 22
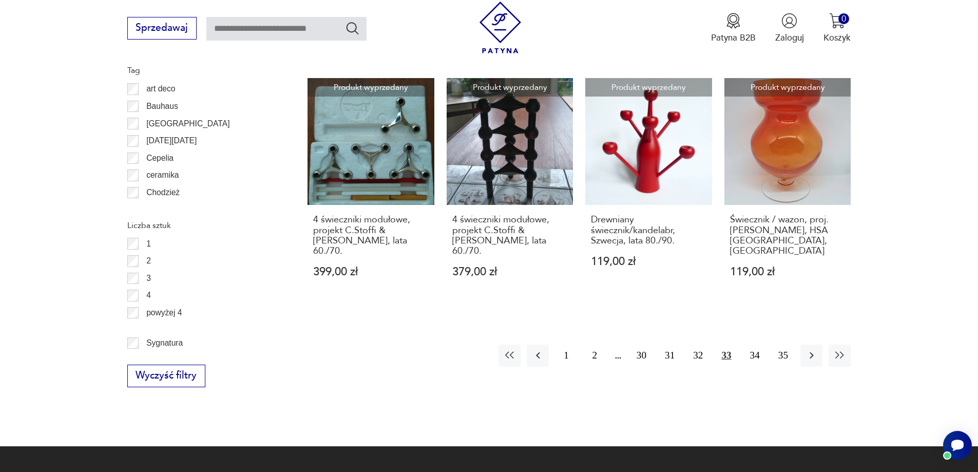
scroll to position [1163, 0]
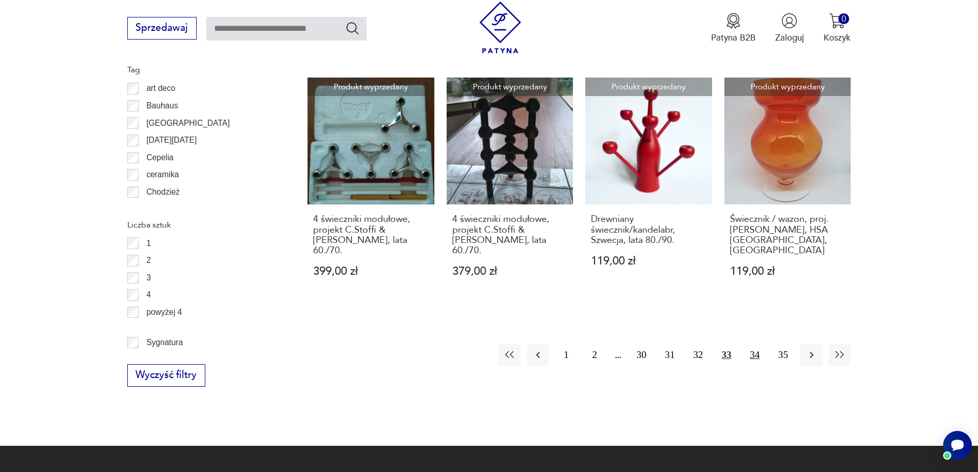
click at [757, 344] on button "34" at bounding box center [755, 355] width 22 height 22
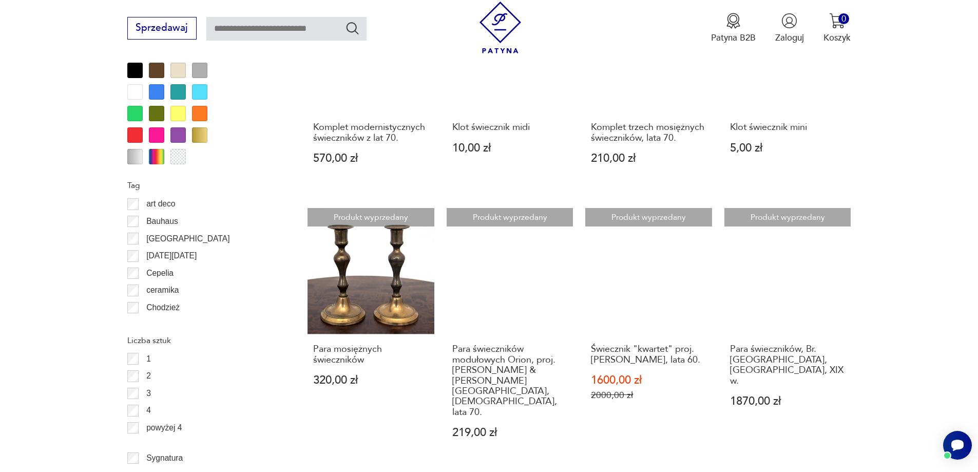
scroll to position [1061, 0]
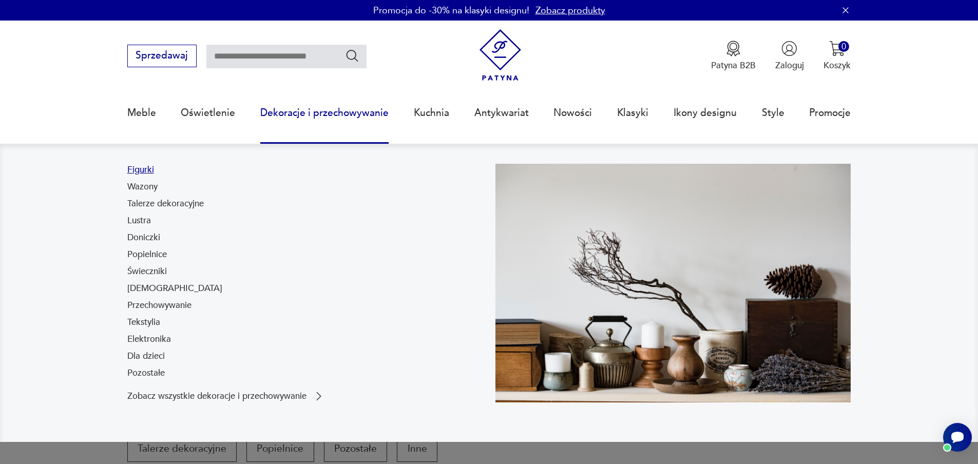
click at [140, 169] on link "Figurki" at bounding box center [140, 170] width 27 height 12
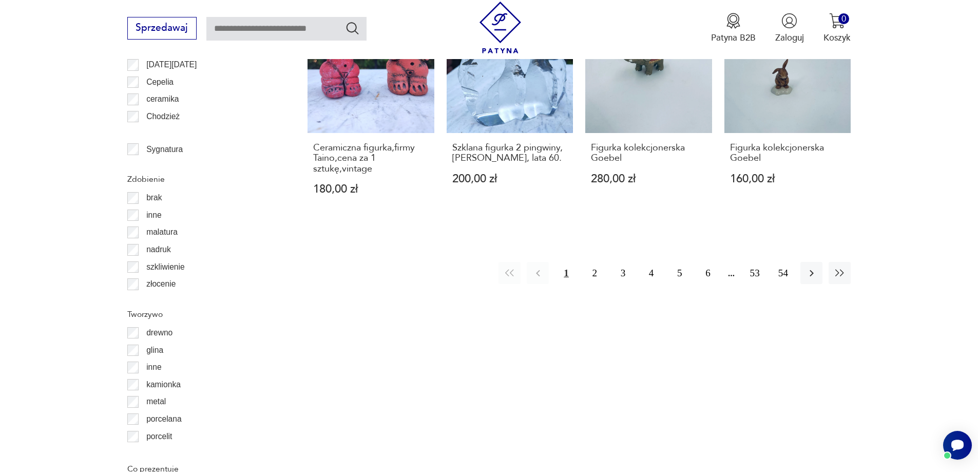
scroll to position [1061, 0]
